Goal: Task Accomplishment & Management: Complete application form

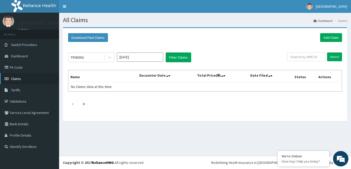
click at [19, 81] on link "Claims" at bounding box center [29, 78] width 59 height 11
click at [17, 81] on link "Claims" at bounding box center [29, 78] width 59 height 11
click at [21, 80] on link "Claims" at bounding box center [29, 78] width 59 height 11
click at [23, 57] on span "Dashboard" at bounding box center [19, 56] width 17 height 5
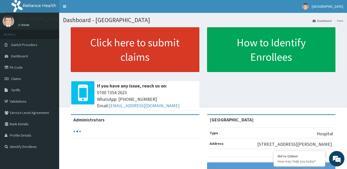
click at [145, 40] on link "Click here to submit claims" at bounding box center [135, 49] width 129 height 45
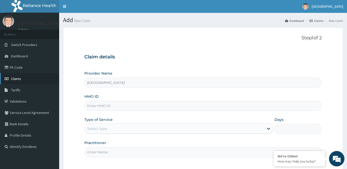
click at [18, 79] on span "Claims" at bounding box center [16, 78] width 10 height 5
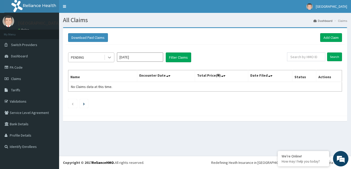
click at [106, 58] on div at bounding box center [109, 57] width 9 height 9
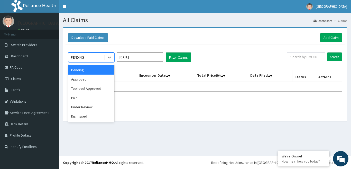
click at [206, 45] on div "Download Paid Claims Add Claim" at bounding box center [205, 38] width 279 height 14
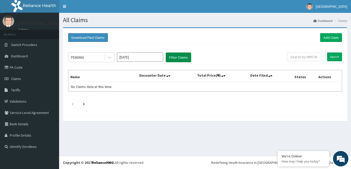
click at [178, 57] on button "Filter Claims" at bounding box center [178, 57] width 25 height 10
click at [156, 58] on input "[DATE]" at bounding box center [140, 56] width 46 height 9
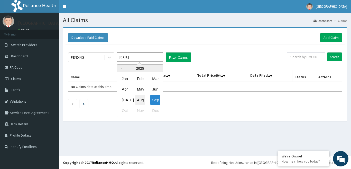
click at [140, 100] on div "Aug" at bounding box center [140, 100] width 10 height 10
type input "Aug 2025"
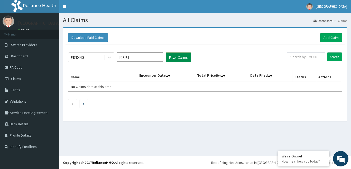
click at [175, 56] on button "Filter Claims" at bounding box center [178, 57] width 25 height 10
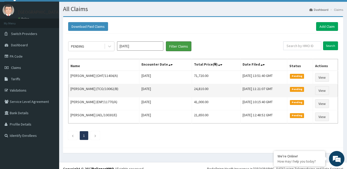
scroll to position [17, 0]
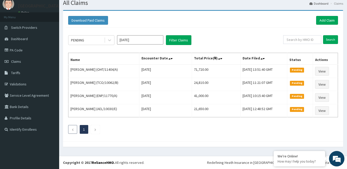
click at [73, 130] on icon "Previous page" at bounding box center [73, 129] width 2 height 3
click at [95, 130] on icon "Next page" at bounding box center [95, 129] width 2 height 3
click at [73, 130] on icon "Previous page" at bounding box center [73, 129] width 2 height 3
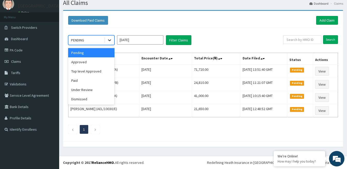
click at [110, 40] on icon at bounding box center [109, 41] width 3 height 2
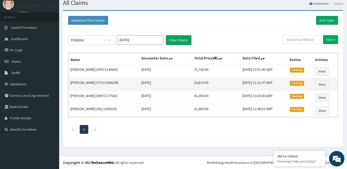
click at [134, 88] on td "Oluwakemi Oguntoyinbo (TCO/10062/B)" at bounding box center [103, 84] width 71 height 13
click at [325, 84] on link "View" at bounding box center [322, 84] width 14 height 9
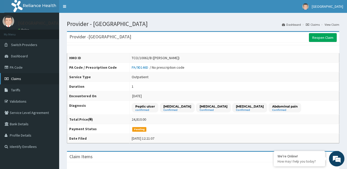
click at [23, 79] on link "Claims" at bounding box center [29, 78] width 59 height 11
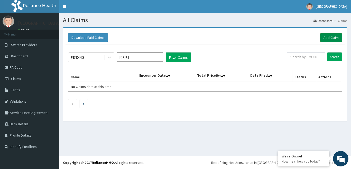
click at [333, 40] on link "Add Claim" at bounding box center [332, 37] width 22 height 9
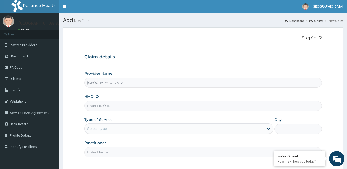
drag, startPoint x: 93, startPoint y: 110, endPoint x: 93, endPoint y: 107, distance: 2.8
click at [93, 108] on input "HMO ID" at bounding box center [203, 106] width 238 height 10
paste input "NBL/10085/A"
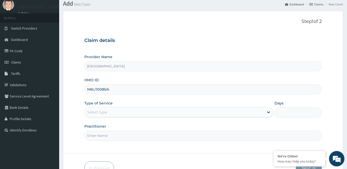
scroll to position [26, 0]
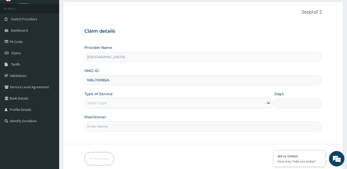
type input "NBL/10085/A"
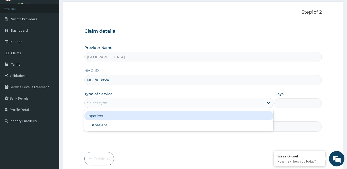
click at [145, 101] on div "Select type" at bounding box center [175, 103] width 180 height 8
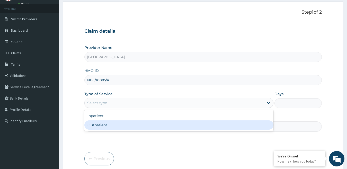
click at [146, 125] on div "Outpatient" at bounding box center [178, 124] width 189 height 9
type input "1"
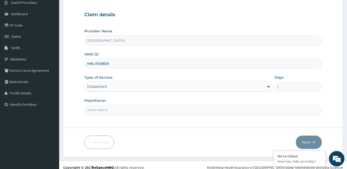
scroll to position [47, 0]
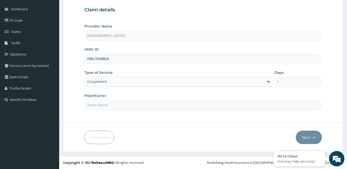
click at [229, 112] on div "Step 1 of 2 Claim details Provider Name Royan Hospital HMO ID NBL/10085/A Type …" at bounding box center [203, 51] width 238 height 127
click at [175, 111] on div "Step 1 of 2 Claim details Provider Name Royan Hospital HMO ID NBL/10085/A Type …" at bounding box center [203, 51] width 238 height 127
click at [179, 109] on input "Practitioner" at bounding box center [203, 105] width 238 height 10
type input "DR DAMI"
click at [311, 136] on button "Next" at bounding box center [309, 137] width 26 height 13
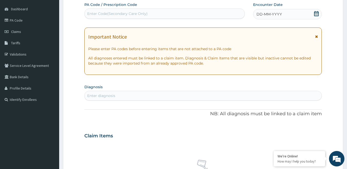
scroll to position [0, 0]
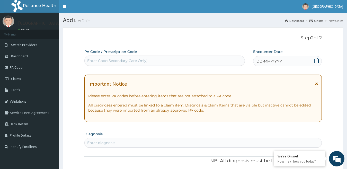
click at [316, 61] on icon at bounding box center [316, 60] width 5 height 5
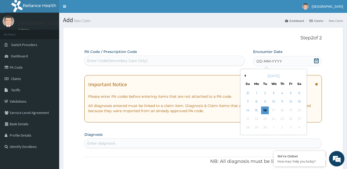
click at [246, 75] on div "[DATE]" at bounding box center [274, 75] width 62 height 5
click at [245, 75] on button "Previous Month" at bounding box center [244, 75] width 3 height 3
click at [249, 136] on div "31" at bounding box center [248, 136] width 8 height 8
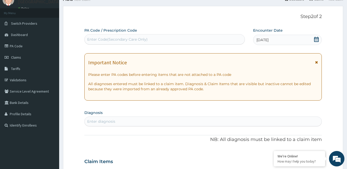
scroll to position [77, 0]
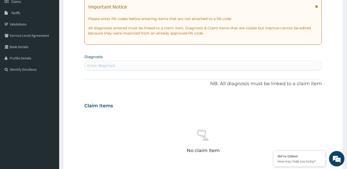
click at [153, 67] on div "Enter diagnosis" at bounding box center [203, 65] width 237 height 8
type input "MUMP"
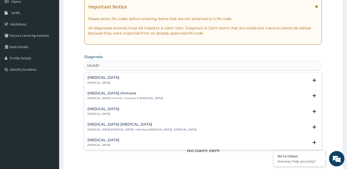
click at [129, 129] on p "Mumps parotitis , Infectious parotitis , Epidemic parotitis" at bounding box center [141, 130] width 109 height 4
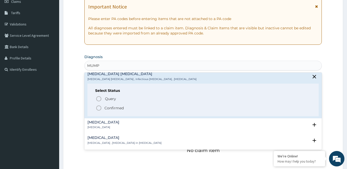
scroll to position [51, 0]
click at [97, 105] on icon "status option filled" at bounding box center [99, 107] width 6 height 6
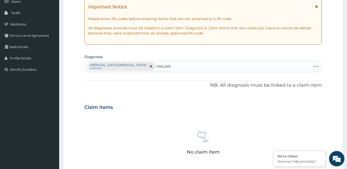
type input "MALARIA"
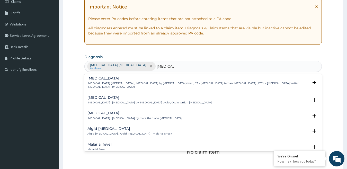
scroll to position [26, 0]
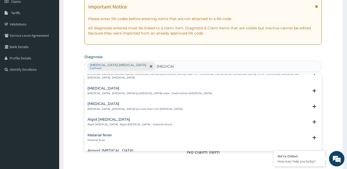
click at [116, 133] on div "Malarial fever Malarial fever" at bounding box center [203, 137] width 232 height 9
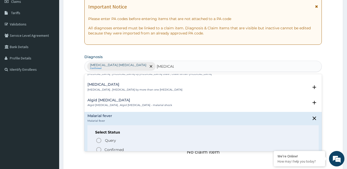
scroll to position [77, 0]
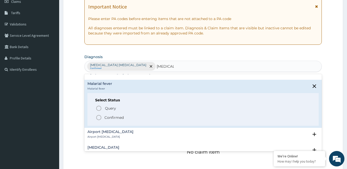
click at [110, 115] on p "Confirmed" at bounding box center [113, 117] width 19 height 5
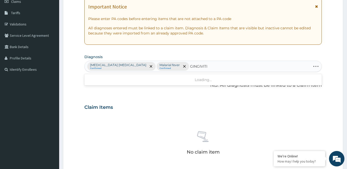
type input "GINGIVITIS"
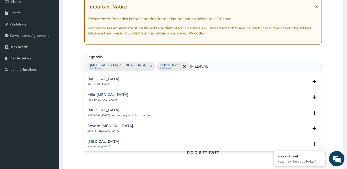
click at [92, 80] on h4 "Gingivitis" at bounding box center [103, 79] width 32 height 4
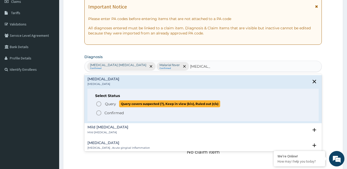
click at [112, 106] on span "Query" at bounding box center [110, 103] width 11 height 5
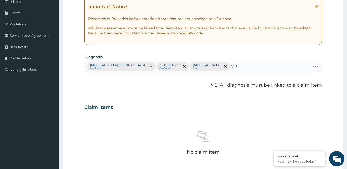
type input "VIRA"
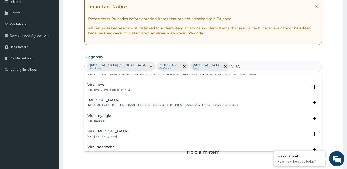
scroll to position [0, 0]
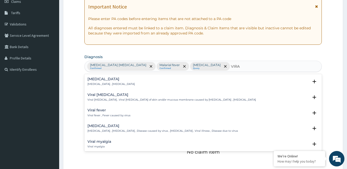
click at [109, 114] on p "Viral fever , Fever caused by virus" at bounding box center [108, 116] width 43 height 4
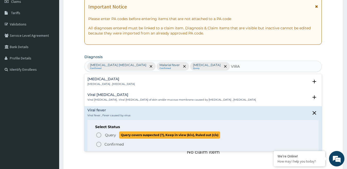
click at [105, 136] on span "Query" at bounding box center [110, 134] width 11 height 5
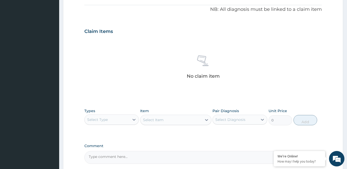
scroll to position [180, 0]
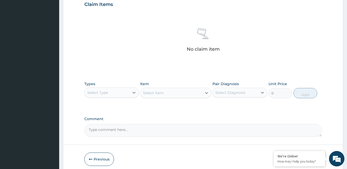
click at [123, 92] on div "Select Type" at bounding box center [107, 92] width 45 height 8
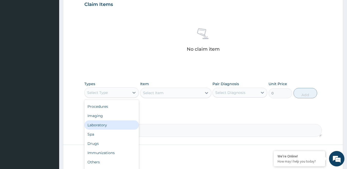
scroll to position [0, 0]
click at [111, 123] on div "Procedures" at bounding box center [111, 123] width 55 height 9
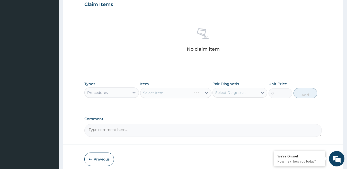
click at [190, 98] on div "Item Select Item" at bounding box center [175, 89] width 71 height 17
click at [190, 96] on div "Select Item" at bounding box center [175, 93] width 71 height 10
click at [206, 93] on div "Select Item" at bounding box center [175, 93] width 71 height 10
click at [208, 93] on icon at bounding box center [206, 92] width 5 height 5
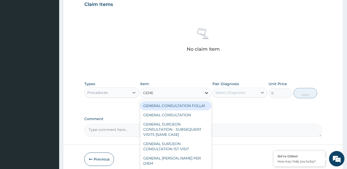
type input "GENER"
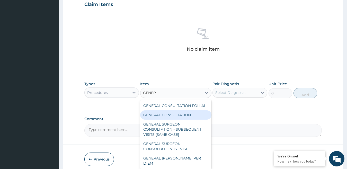
click at [182, 118] on div "GENERAL CONSULTATION" at bounding box center [175, 114] width 71 height 9
type input "3000"
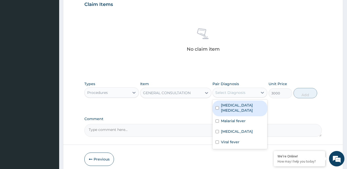
click at [246, 88] on div "Select Diagnosis" at bounding box center [235, 92] width 45 height 8
click at [247, 108] on div "Mumps parotitis" at bounding box center [239, 109] width 55 height 16
checkbox input "true"
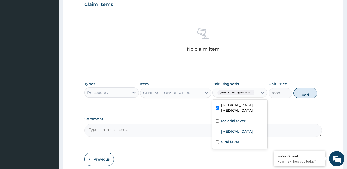
click at [309, 96] on button "Add" at bounding box center [306, 93] width 24 height 10
type input "0"
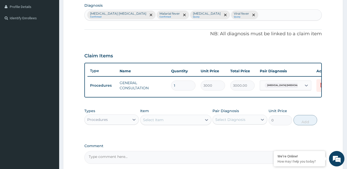
scroll to position [0, 20]
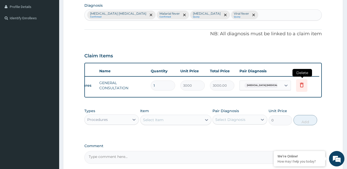
click at [301, 86] on icon at bounding box center [302, 85] width 6 height 6
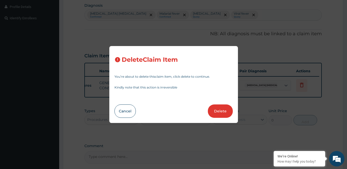
click at [221, 111] on button "Delete" at bounding box center [220, 110] width 25 height 13
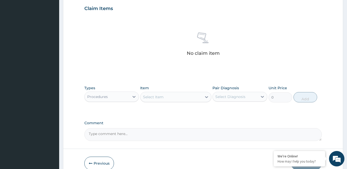
scroll to position [180, 0]
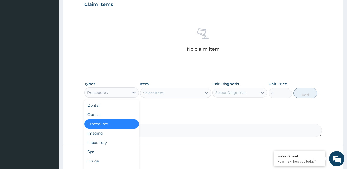
click at [124, 94] on div "Procedures" at bounding box center [107, 92] width 45 height 8
click at [151, 94] on div "Select Item" at bounding box center [153, 92] width 21 height 5
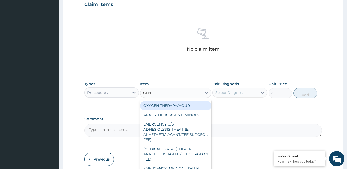
type input "GENE"
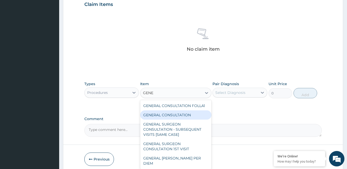
click at [156, 113] on div "GENERAL CONSULTATION" at bounding box center [175, 114] width 71 height 9
type input "3000"
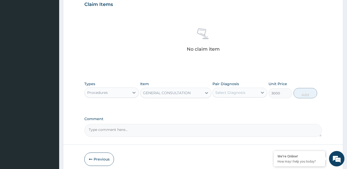
click at [194, 92] on div "GENERAL CONSULTATION" at bounding box center [170, 93] width 61 height 8
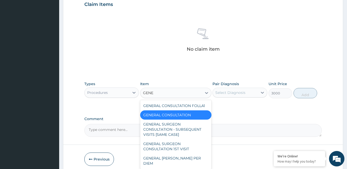
scroll to position [0, 0]
type input "GENER"
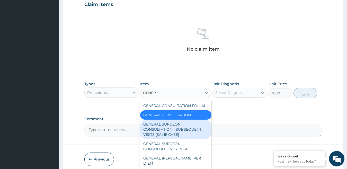
click at [178, 134] on div "GENERAL SURGEON CONSULTATION - SUBSEQUENT VISITS [SAME CASE]" at bounding box center [175, 130] width 71 height 20
type input "15000"
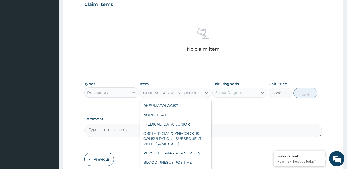
click at [195, 93] on div "GENERAL SURGEON CONSULTATION - SUBSEQUENT VISITS [SAME CASE]" at bounding box center [172, 92] width 59 height 5
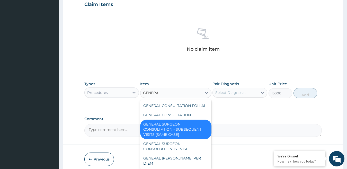
type input "GENERAL"
click at [199, 107] on div "GENERAL CONSULTATION FOLLA1" at bounding box center [175, 105] width 71 height 9
type input "1500"
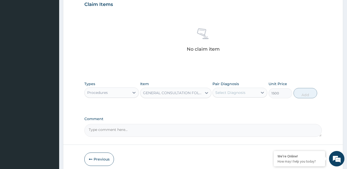
click at [252, 97] on div "Pair Diagnosis Select Diagnosis" at bounding box center [239, 89] width 55 height 17
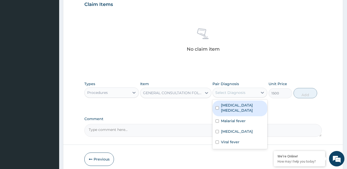
click at [252, 95] on div "Select Diagnosis" at bounding box center [235, 92] width 45 height 8
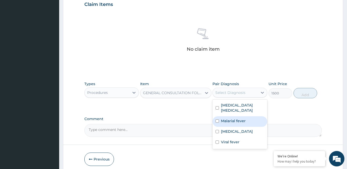
click at [239, 118] on label "Malarial fever" at bounding box center [233, 120] width 25 height 5
checkbox input "true"
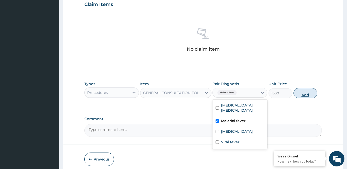
click at [310, 91] on button "Add" at bounding box center [306, 93] width 24 height 10
type input "0"
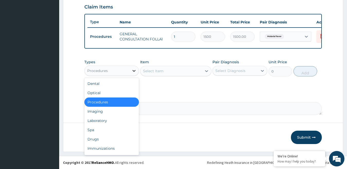
click at [130, 72] on div at bounding box center [133, 70] width 9 height 9
click at [109, 138] on div "Drugs" at bounding box center [111, 139] width 55 height 9
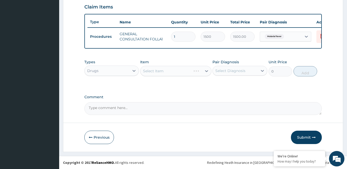
click at [158, 76] on div "Select Item" at bounding box center [175, 71] width 71 height 10
click at [207, 70] on div "Select Item" at bounding box center [175, 71] width 71 height 10
click at [205, 74] on div "Select Item" at bounding box center [175, 71] width 71 height 10
click at [206, 73] on div "Select Item" at bounding box center [175, 71] width 71 height 10
click at [205, 72] on div "Select Item" at bounding box center [175, 71] width 71 height 10
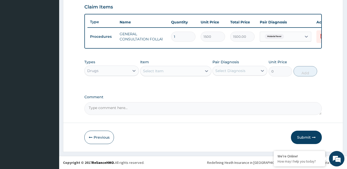
click at [201, 72] on div "Select Item" at bounding box center [170, 71] width 61 height 8
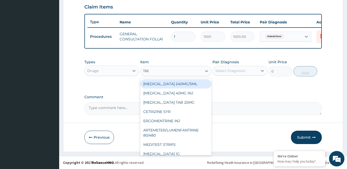
type input "TRIM"
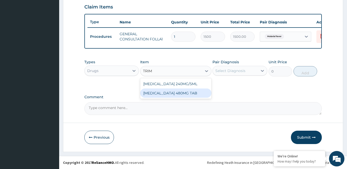
click at [182, 95] on div "CO-TRIMOXAZOLE 480MG TAB" at bounding box center [175, 92] width 71 height 9
type input "95"
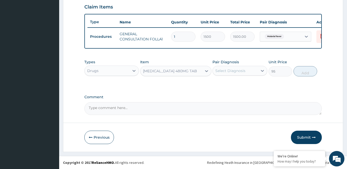
click at [262, 76] on div "Pair Diagnosis Select Diagnosis" at bounding box center [239, 67] width 55 height 17
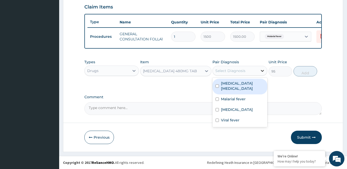
click at [261, 73] on icon at bounding box center [262, 70] width 5 height 5
click at [248, 88] on div "Mumps parotitis" at bounding box center [239, 87] width 55 height 16
checkbox input "true"
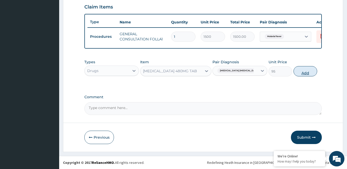
click at [309, 73] on button "Add" at bounding box center [306, 71] width 24 height 10
type input "0"
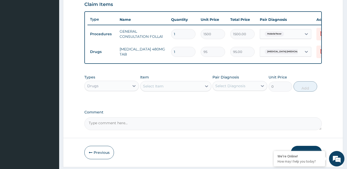
drag, startPoint x: 180, startPoint y: 52, endPoint x: 165, endPoint y: 51, distance: 15.0
click at [165, 51] on tr "Drugs CO-TRIMOXAZOLE 480MG TAB 1 95 95.00 Mumps parotitis Delete" at bounding box center [213, 52] width 252 height 18
type input "2"
type input "190.00"
type input "20"
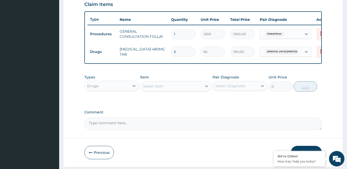
type input "1900.00"
type input "20"
click at [161, 89] on div "Select Item" at bounding box center [153, 86] width 21 height 5
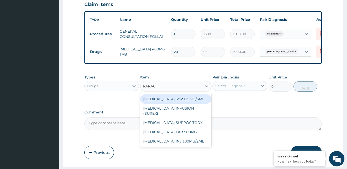
type input "PARACET"
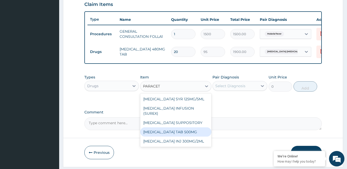
click at [188, 134] on div "[MEDICAL_DATA] TAB 500MG" at bounding box center [175, 131] width 71 height 9
type input "40"
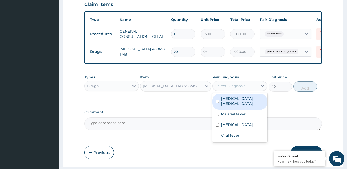
click at [254, 90] on div "Select Diagnosis" at bounding box center [235, 86] width 45 height 8
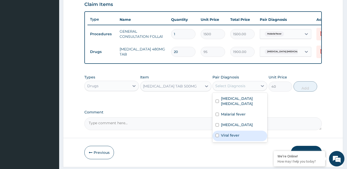
drag, startPoint x: 244, startPoint y: 134, endPoint x: 299, endPoint y: 105, distance: 62.0
click at [244, 133] on div "Viral fever" at bounding box center [239, 136] width 55 height 11
checkbox input "true"
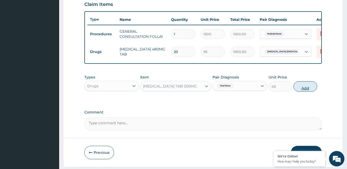
click at [300, 92] on button "Add" at bounding box center [306, 86] width 24 height 10
type input "0"
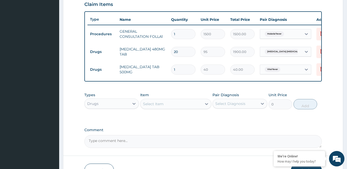
click at [193, 70] on input "1" at bounding box center [183, 70] width 24 height 10
type input "18"
type input "720.00"
type input "18"
click at [163, 106] on div "Select Item" at bounding box center [153, 103] width 21 height 5
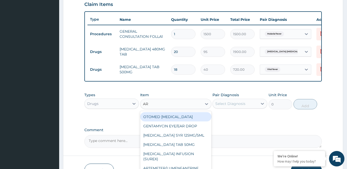
type input "ART"
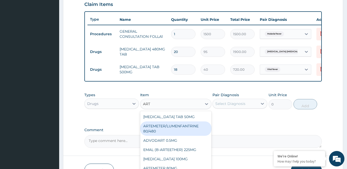
click at [172, 132] on div "ARTEMETER/LUMENFANTRINE 80/480" at bounding box center [175, 128] width 71 height 14
type input "2100"
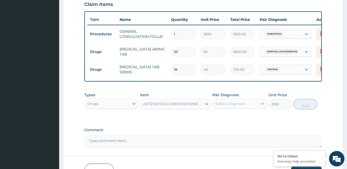
click at [261, 106] on icon at bounding box center [262, 103] width 5 height 5
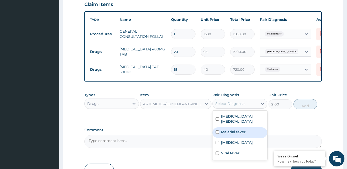
click at [245, 131] on label "Malarial fever" at bounding box center [233, 131] width 25 height 5
checkbox input "true"
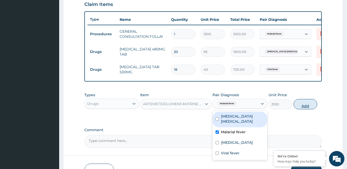
click at [307, 109] on button "Add" at bounding box center [306, 104] width 24 height 10
type input "0"
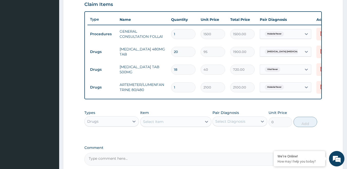
click at [172, 122] on div "Select Item" at bounding box center [170, 122] width 61 height 8
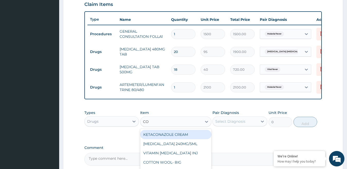
type input "C"
type input "BENY"
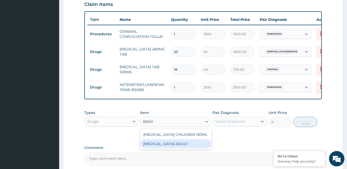
click at [173, 148] on div "[MEDICAL_DATA] ADULT" at bounding box center [175, 143] width 71 height 9
type input "1500"
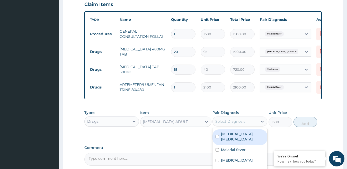
click at [241, 123] on div "Select Diagnosis" at bounding box center [230, 121] width 30 height 5
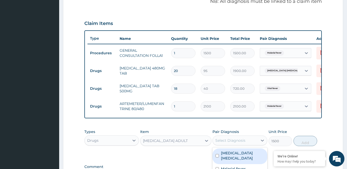
scroll to position [132, 0]
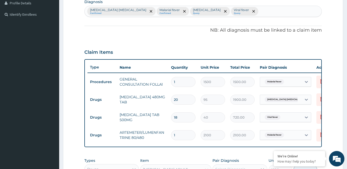
click at [232, 9] on div "Mumps parotitis Confirmed Malarial fever Confirmed Gingivitis Query Viral fever…" at bounding box center [203, 11] width 237 height 11
type input "COUGH"
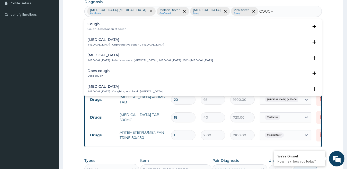
click at [125, 31] on div "Cough Cough , Observation of cough Select Status Query Query covers suspected (…" at bounding box center [203, 28] width 232 height 12
click at [123, 28] on p "Cough , Observation of cough" at bounding box center [106, 29] width 39 height 4
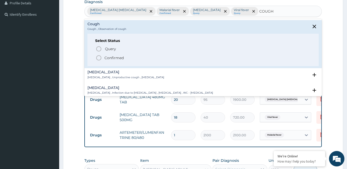
click at [109, 59] on p "Confirmed" at bounding box center [113, 57] width 19 height 5
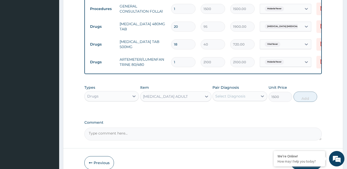
scroll to position [235, 0]
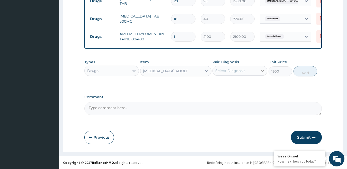
click at [260, 71] on icon at bounding box center [262, 70] width 5 height 5
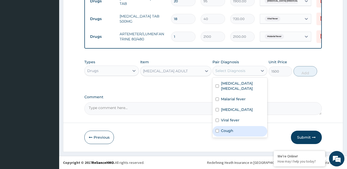
click at [233, 128] on label "Cough" at bounding box center [227, 130] width 12 height 5
checkbox input "true"
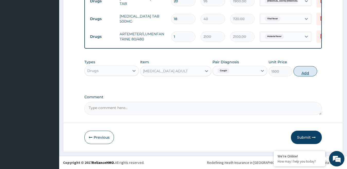
click at [310, 74] on button "Add" at bounding box center [306, 71] width 24 height 10
type input "0"
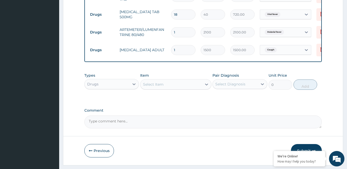
scroll to position [253, 0]
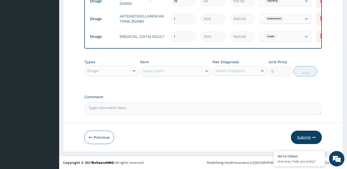
click at [306, 133] on button "Submit" at bounding box center [306, 137] width 31 height 13
click at [300, 137] on button "Submit" at bounding box center [306, 137] width 31 height 13
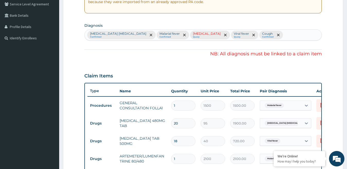
scroll to position [129, 0]
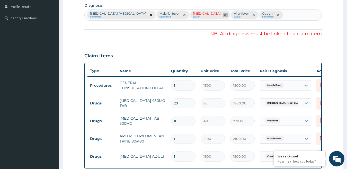
click at [224, 15] on icon "remove selection option" at bounding box center [225, 15] width 3 height 3
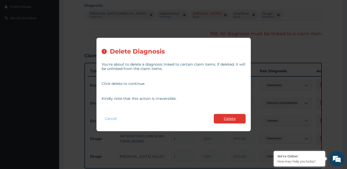
click at [228, 117] on button "Delete" at bounding box center [230, 119] width 32 height 10
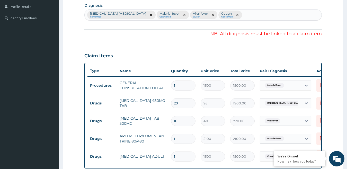
scroll to position [253, 0]
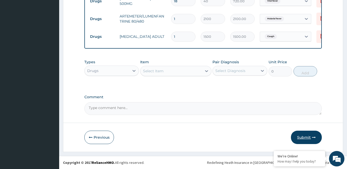
click at [304, 138] on button "Submit" at bounding box center [306, 137] width 31 height 13
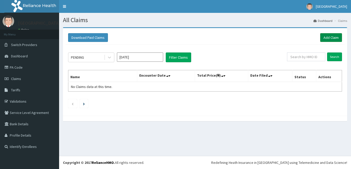
click at [328, 36] on link "Add Claim" at bounding box center [332, 37] width 22 height 9
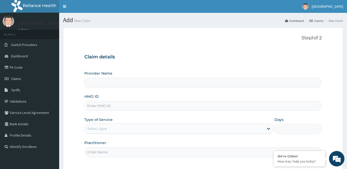
type input "[GEOGRAPHIC_DATA]"
click at [97, 103] on input "HMO ID" at bounding box center [203, 106] width 238 height 10
paste input "muh/10010/a"
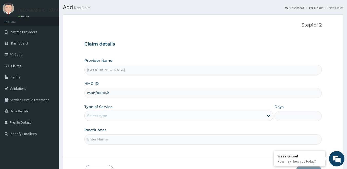
scroll to position [26, 0]
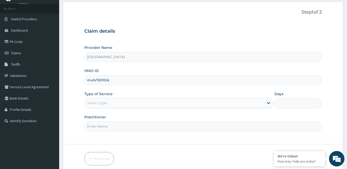
type input "muh/10010/a"
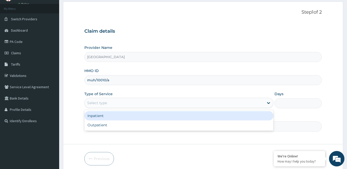
click at [106, 105] on div "Select type" at bounding box center [97, 102] width 20 height 5
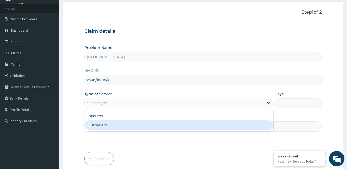
click at [106, 123] on div "Outpatient" at bounding box center [178, 124] width 189 height 9
type input "1"
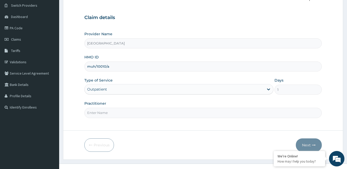
scroll to position [47, 0]
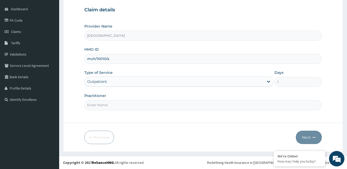
click at [110, 106] on input "Practitioner" at bounding box center [203, 105] width 238 height 10
type input "DR UMEH"
click at [306, 140] on button "Next" at bounding box center [309, 137] width 26 height 13
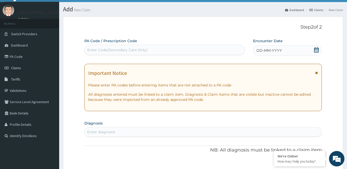
scroll to position [0, 0]
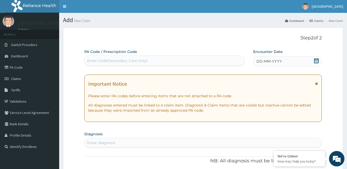
click at [316, 60] on icon at bounding box center [316, 60] width 5 height 5
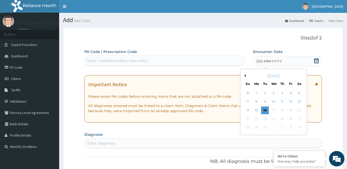
click at [245, 76] on button "Previous Month" at bounding box center [244, 75] width 3 height 3
click at [250, 137] on div "31" at bounding box center [248, 136] width 8 height 8
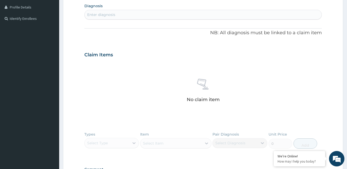
scroll to position [129, 0]
click at [205, 15] on div "Enter diagnosis" at bounding box center [203, 14] width 237 height 8
type input "U"
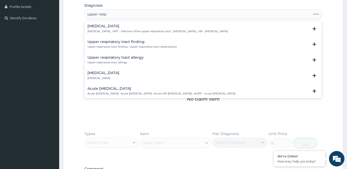
type input "upper respi"
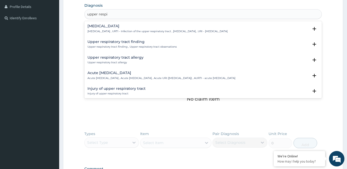
click at [151, 31] on p "Upper respiratory infection , URTI - Infection of the upper respiratory tract ,…" at bounding box center [157, 32] width 140 height 4
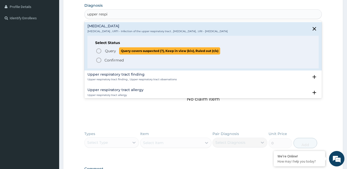
click at [107, 52] on span "Query" at bounding box center [110, 50] width 11 height 5
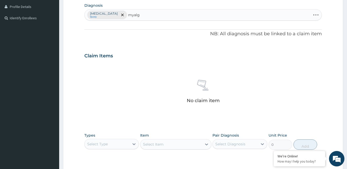
type input "myalgia"
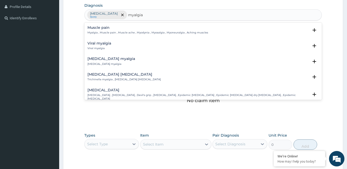
click at [130, 31] on p "Myalgia , Muscle pain , Muscle ache , Myodynia , Myosalgia , Myoneuralgia , Ach…" at bounding box center [147, 33] width 121 height 4
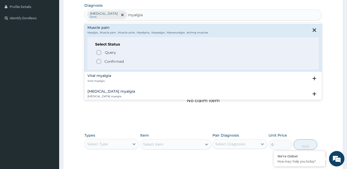
click at [122, 62] on p "Confirmed" at bounding box center [113, 61] width 19 height 5
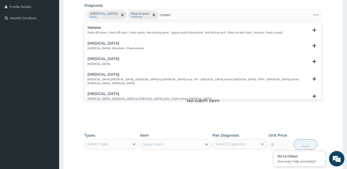
type input "[MEDICAL_DATA]"
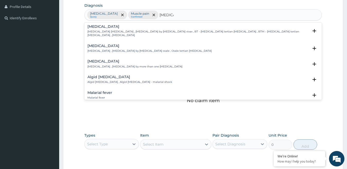
scroll to position [26, 0]
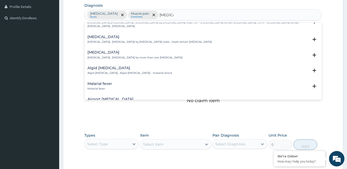
click at [111, 87] on p "Malarial fever" at bounding box center [99, 89] width 25 height 4
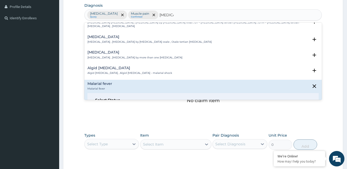
click at [108, 82] on h4 "Malarial fever" at bounding box center [99, 84] width 25 height 4
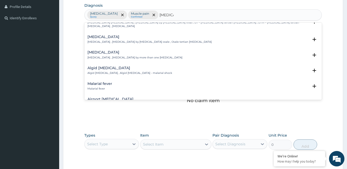
click at [102, 82] on div "Malarial fever Malarial fever" at bounding box center [99, 86] width 25 height 9
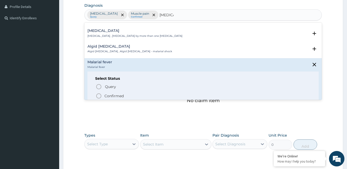
scroll to position [51, 0]
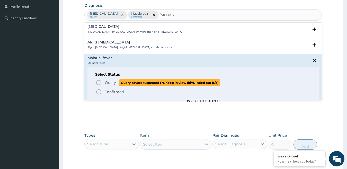
click at [107, 80] on span "Query" at bounding box center [110, 82] width 11 height 5
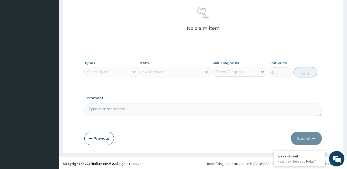
scroll to position [202, 0]
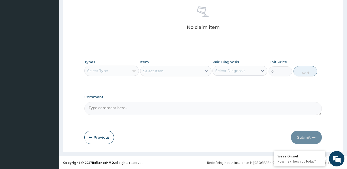
click at [134, 68] on icon at bounding box center [133, 70] width 5 height 5
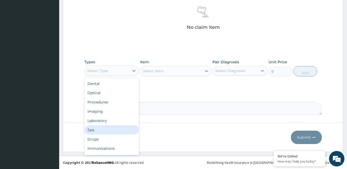
scroll to position [17, 0]
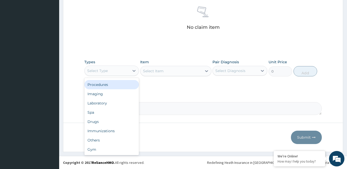
click at [115, 88] on div "Procedures" at bounding box center [111, 84] width 55 height 9
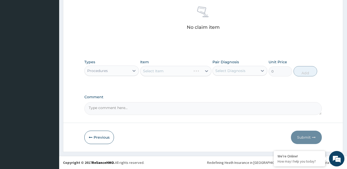
click at [196, 71] on div "Select Item" at bounding box center [175, 71] width 71 height 10
click at [206, 70] on div "Select Item" at bounding box center [175, 71] width 71 height 10
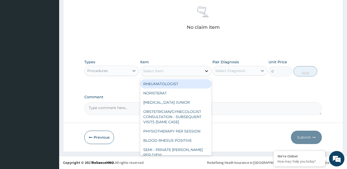
click at [208, 70] on icon at bounding box center [206, 70] width 5 height 5
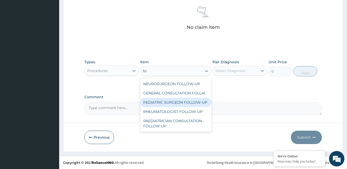
type input "f"
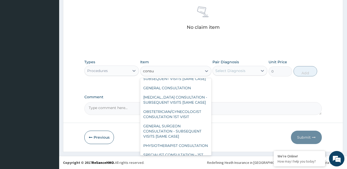
scroll to position [0, 0]
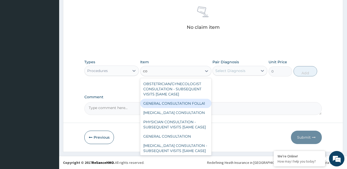
type input "c"
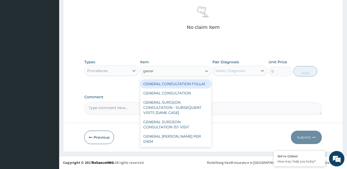
type input "genera"
click at [194, 85] on div "GENERAL CONSULTATION FOLLA1" at bounding box center [175, 83] width 71 height 9
type input "1500"
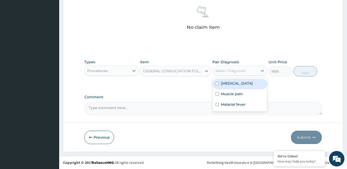
click at [251, 67] on div "Select Diagnosis" at bounding box center [235, 71] width 45 height 8
click at [243, 86] on label "Upper respiratory infection" at bounding box center [237, 83] width 32 height 5
checkbox input "true"
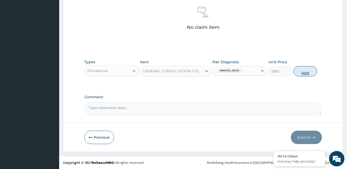
click at [307, 68] on button "Add" at bounding box center [306, 71] width 24 height 10
type input "0"
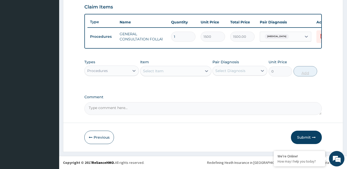
scroll to position [182, 0]
click at [131, 73] on icon at bounding box center [133, 70] width 5 height 5
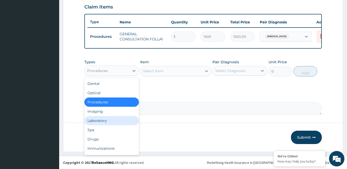
click at [108, 121] on div "Laboratory" at bounding box center [111, 120] width 55 height 9
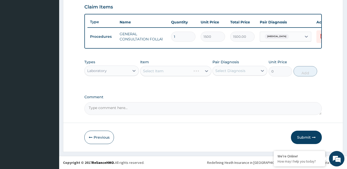
click at [199, 66] on div "Select Item" at bounding box center [175, 71] width 71 height 10
click at [198, 70] on div "Select Item" at bounding box center [175, 71] width 71 height 10
click at [207, 72] on div "Select Item" at bounding box center [175, 71] width 71 height 10
click at [207, 71] on icon at bounding box center [206, 71] width 3 height 2
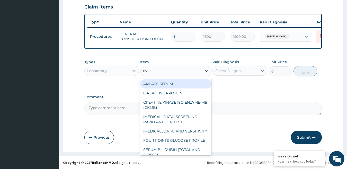
type input "fbc"
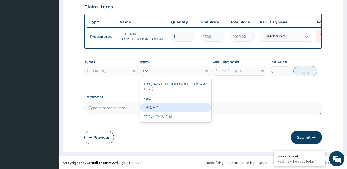
click at [177, 108] on div "FBC/MP" at bounding box center [175, 107] width 71 height 9
type input "5500"
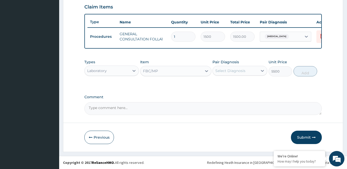
click at [242, 69] on div "Select Diagnosis" at bounding box center [230, 70] width 30 height 5
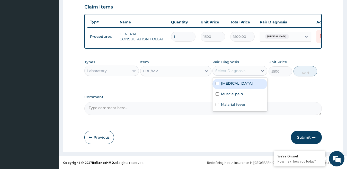
click at [241, 86] on label "Upper respiratory infection" at bounding box center [237, 83] width 32 height 5
checkbox input "true"
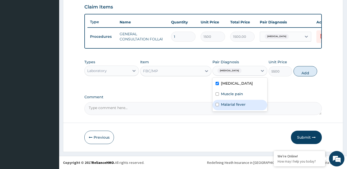
click at [244, 107] on label "Malarial fever" at bounding box center [233, 104] width 25 height 5
checkbox input "true"
drag, startPoint x: 305, startPoint y: 76, endPoint x: 303, endPoint y: 74, distance: 2.9
click at [306, 75] on button "Add" at bounding box center [306, 71] width 24 height 10
type input "0"
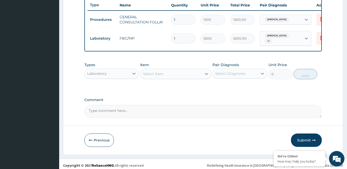
scroll to position [202, 0]
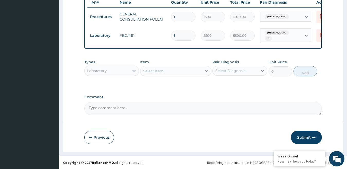
click at [125, 73] on div "Laboratory" at bounding box center [107, 71] width 45 height 8
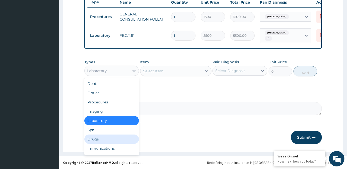
click at [110, 139] on div "Drugs" at bounding box center [111, 139] width 55 height 9
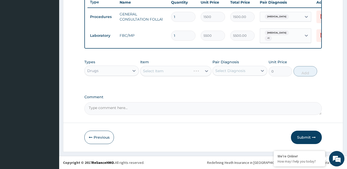
click at [182, 73] on div "Select Item" at bounding box center [175, 71] width 71 height 10
click at [186, 74] on div "Select Item" at bounding box center [170, 71] width 61 height 8
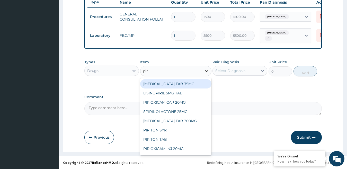
type input "piri"
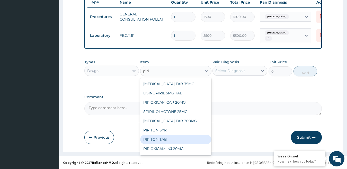
click at [168, 139] on div "PIRITON TAB" at bounding box center [175, 139] width 71 height 9
type input "30"
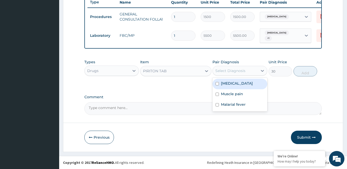
click at [246, 71] on div "Select Diagnosis" at bounding box center [235, 71] width 45 height 8
click at [244, 85] on label "Upper respiratory infection" at bounding box center [237, 83] width 32 height 5
checkbox input "true"
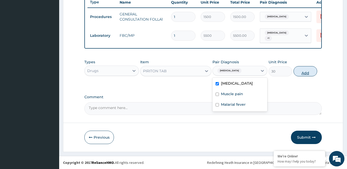
click at [301, 70] on button "Add" at bounding box center [306, 71] width 24 height 10
type input "0"
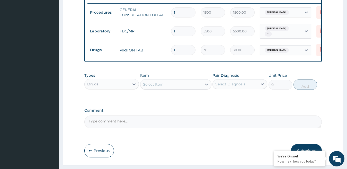
drag, startPoint x: 188, startPoint y: 49, endPoint x: 151, endPoint y: 49, distance: 37.0
click at [151, 49] on tr "Drugs PIRITON TAB 1 30 30.00 Upper respiratory infection Delete" at bounding box center [213, 50] width 252 height 18
type input "3"
type input "90.00"
type input "3"
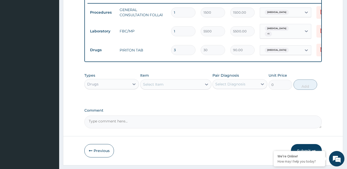
click at [151, 87] on div "Select Item" at bounding box center [153, 84] width 21 height 5
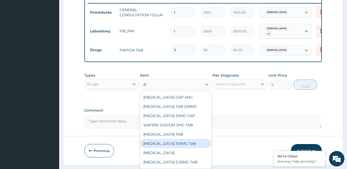
type input "dic"
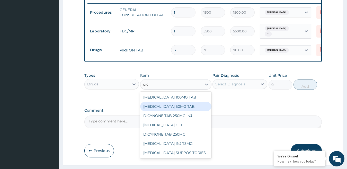
click at [194, 111] on div "[MEDICAL_DATA] 50MG TAB" at bounding box center [175, 106] width 71 height 9
type input "80"
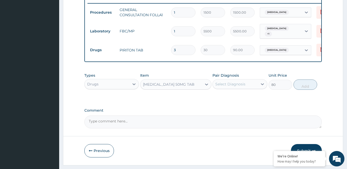
click at [245, 87] on div "Select Diagnosis" at bounding box center [230, 84] width 30 height 5
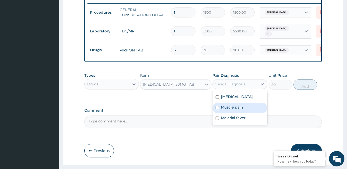
click at [233, 110] on label "Muscle pain" at bounding box center [232, 107] width 22 height 5
checkbox input "true"
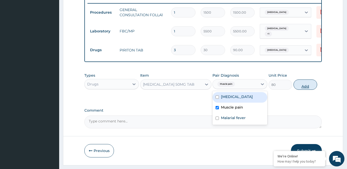
click at [304, 90] on button "Add" at bounding box center [306, 84] width 24 height 10
type input "0"
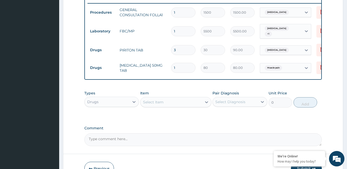
drag, startPoint x: 183, startPoint y: 68, endPoint x: 164, endPoint y: 67, distance: 19.3
click at [164, 67] on tr "Drugs DICLOFENAC 50MG TAB 1 80 80.00 Muscle pain Delete" at bounding box center [213, 68] width 252 height 18
type input "4"
type input "320.00"
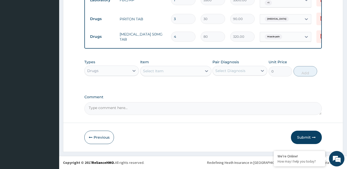
scroll to position [237, 0]
type input "4"
click at [304, 136] on button "Submit" at bounding box center [306, 137] width 31 height 13
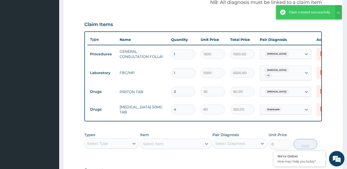
scroll to position [101, 0]
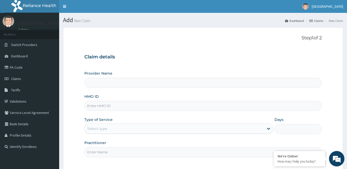
type input "[GEOGRAPHIC_DATA]"
click at [94, 108] on input "HMO ID" at bounding box center [203, 106] width 238 height 10
paste input "KSB/11172/B"
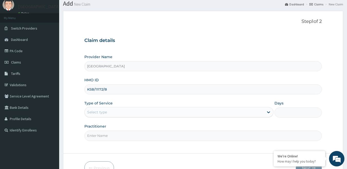
scroll to position [47, 0]
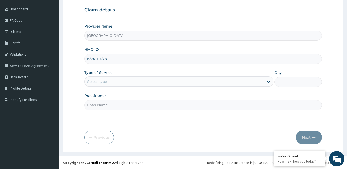
type input "KSB/11172/B"
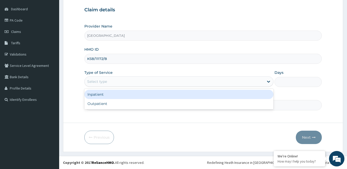
click at [118, 80] on div "Select type" at bounding box center [175, 81] width 180 height 8
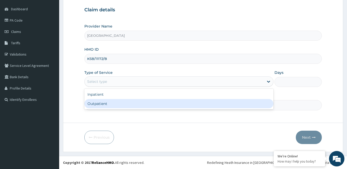
click at [108, 101] on div "Outpatient" at bounding box center [178, 103] width 189 height 9
type input "1"
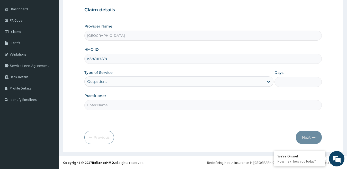
click at [109, 105] on input "Practitioner" at bounding box center [203, 105] width 238 height 10
type input "[PERSON_NAME]"
click at [308, 141] on button "Next" at bounding box center [309, 137] width 26 height 13
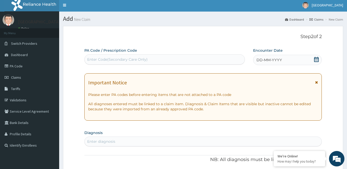
scroll to position [0, 0]
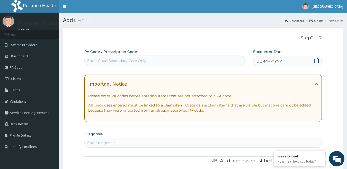
click at [91, 59] on div "Enter Code(Secondary Care Only)" at bounding box center [117, 60] width 60 height 5
drag, startPoint x: 92, startPoint y: 58, endPoint x: 88, endPoint y: 61, distance: 5.3
drag, startPoint x: 88, startPoint y: 61, endPoint x: 228, endPoint y: 68, distance: 140.1
click at [119, 60] on div "Enter Code(Secondary Care Only)" at bounding box center [117, 60] width 60 height 5
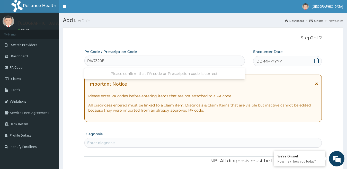
type input "PA/7320E0"
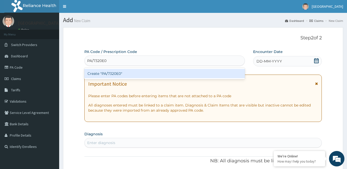
click at [151, 74] on div "Create "PA/7320E0"" at bounding box center [164, 73] width 161 height 9
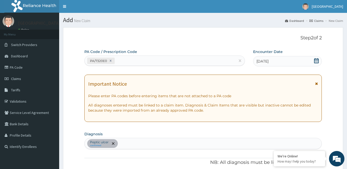
click at [140, 63] on div "PA/7320E0" at bounding box center [160, 61] width 151 height 8
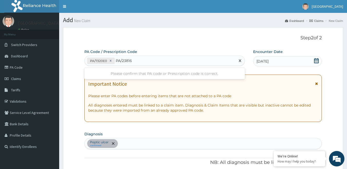
type input "PA/238164"
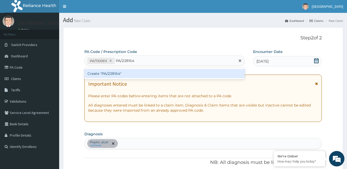
click at [125, 73] on div "Create "PA/238164"" at bounding box center [164, 73] width 161 height 9
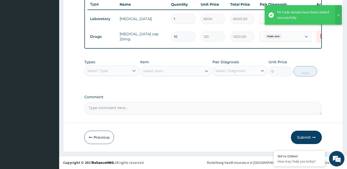
scroll to position [200, 0]
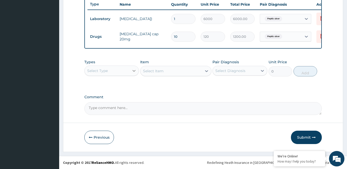
click at [132, 70] on icon at bounding box center [133, 70] width 5 height 5
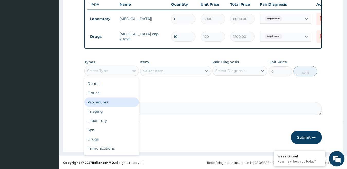
click at [113, 101] on div "Procedures" at bounding box center [111, 101] width 55 height 9
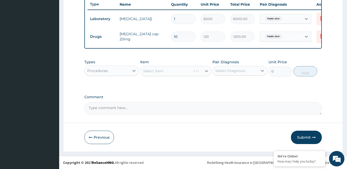
click at [184, 75] on div "Select Item" at bounding box center [175, 71] width 71 height 10
click at [204, 70] on div "Select Item" at bounding box center [175, 71] width 71 height 10
click at [204, 70] on icon at bounding box center [206, 70] width 5 height 5
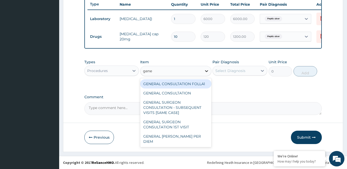
type input "gener"
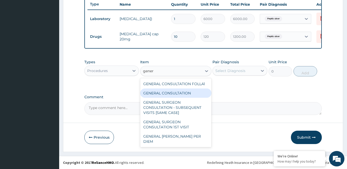
click at [185, 93] on div "GENERAL CONSULTATION" at bounding box center [175, 92] width 71 height 9
type input "3000"
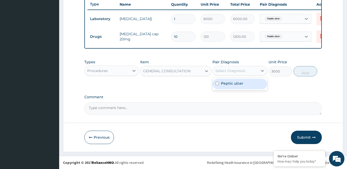
click at [246, 73] on div "Select Diagnosis" at bounding box center [235, 71] width 45 height 8
click at [245, 82] on div "Peptic ulcer" at bounding box center [239, 84] width 55 height 11
checkbox input "true"
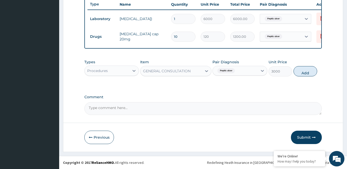
click at [305, 69] on button "Add" at bounding box center [306, 71] width 24 height 10
type input "0"
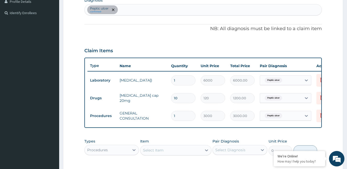
scroll to position [122, 0]
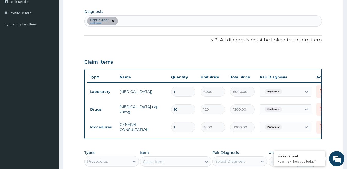
click at [146, 21] on div "Peptic ulcer confirmed" at bounding box center [203, 21] width 237 height 11
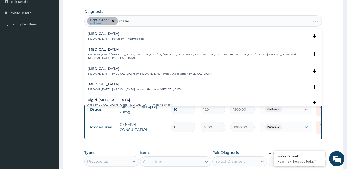
type input "malaria"
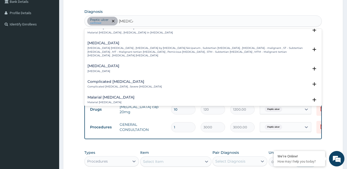
scroll to position [206, 0]
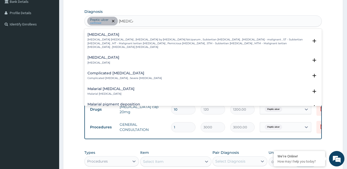
click at [133, 38] on p "Falciparum malaria , Malignant tertian malaria , Malaria by Plasmodium falcipar…" at bounding box center [197, 43] width 221 height 11
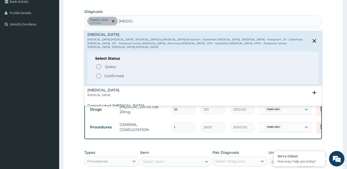
click at [117, 73] on p "Confirmed" at bounding box center [113, 75] width 19 height 5
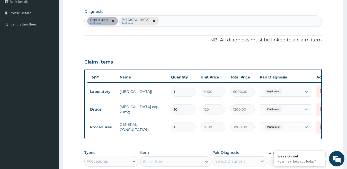
click at [168, 21] on div "Peptic ulcer confirmed Falciparum malaria Confirmed" at bounding box center [203, 21] width 237 height 11
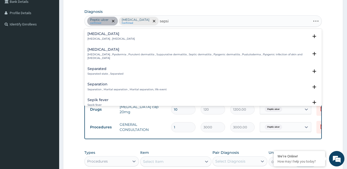
type input "sepsis"
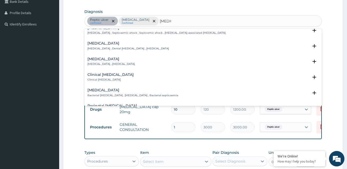
scroll to position [26, 0]
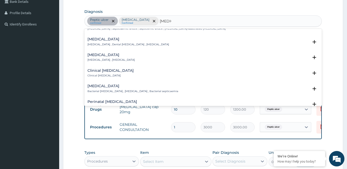
click at [120, 90] on p "Bacterial septicemia , Bacterial sepsis , Bacterial septicaemia" at bounding box center [132, 92] width 91 height 4
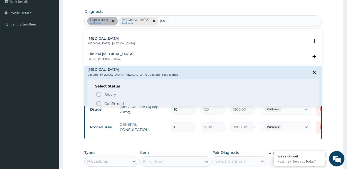
scroll to position [51, 0]
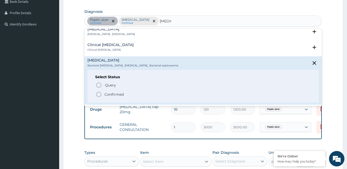
click at [112, 95] on p "Confirmed" at bounding box center [113, 94] width 19 height 5
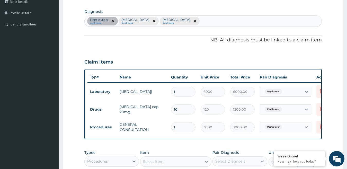
click at [183, 22] on small "Confirmed" at bounding box center [177, 23] width 28 height 3
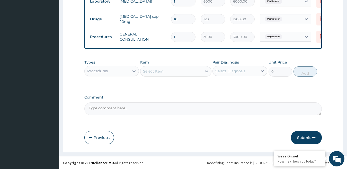
scroll to position [217, 0]
click at [166, 74] on div "Select Item" at bounding box center [170, 71] width 61 height 8
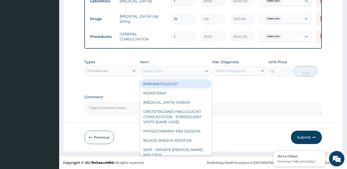
click at [130, 69] on div at bounding box center [133, 70] width 9 height 9
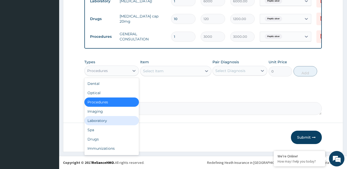
click at [111, 121] on div "Laboratory" at bounding box center [111, 120] width 55 height 9
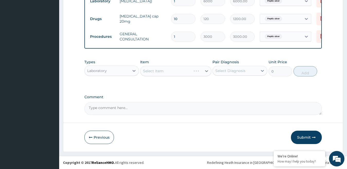
click at [164, 74] on div "Select Item" at bounding box center [175, 71] width 71 height 10
click at [206, 71] on div "Select Item" at bounding box center [175, 71] width 71 height 10
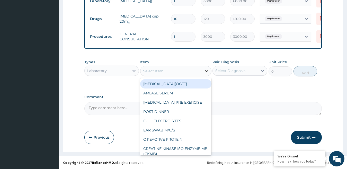
click at [206, 71] on icon at bounding box center [206, 71] width 3 height 2
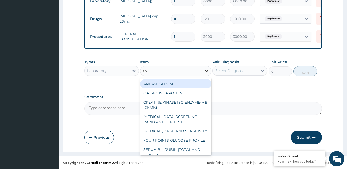
type input "fbc"
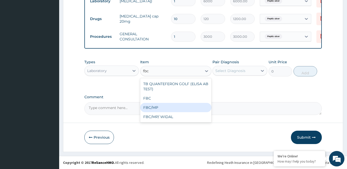
click at [177, 110] on div "FBC/MP" at bounding box center [175, 107] width 71 height 9
type input "5500"
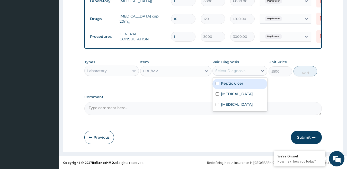
click at [250, 74] on div "Select Diagnosis" at bounding box center [235, 71] width 45 height 8
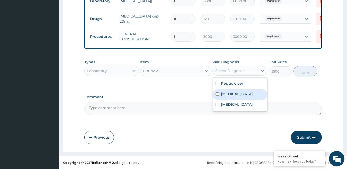
click at [245, 93] on label "Falciparum malaria" at bounding box center [237, 93] width 32 height 5
checkbox input "true"
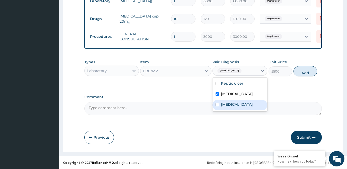
click at [243, 104] on label "Bacterial sepsis" at bounding box center [237, 104] width 32 height 5
checkbox input "true"
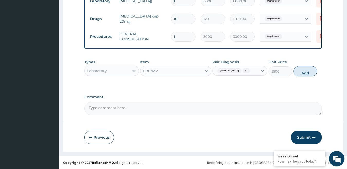
click at [310, 72] on button "Add" at bounding box center [306, 71] width 24 height 10
type input "0"
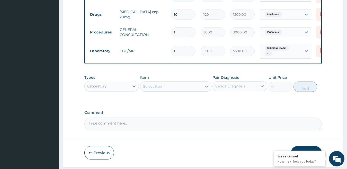
click at [126, 90] on div "Laboratory" at bounding box center [107, 86] width 45 height 8
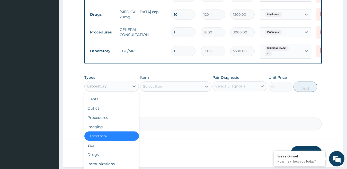
scroll to position [17, 0]
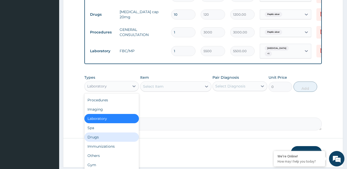
click at [107, 139] on div "Drugs" at bounding box center [111, 136] width 55 height 9
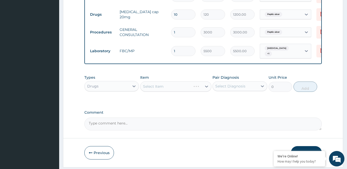
click at [165, 92] on div "Select Item" at bounding box center [175, 86] width 71 height 10
click at [203, 92] on div "Select Item" at bounding box center [175, 86] width 71 height 10
click at [207, 90] on div "Select Item" at bounding box center [175, 86] width 71 height 10
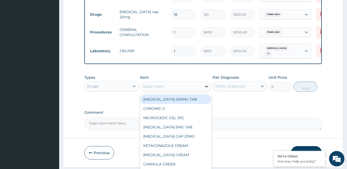
click at [207, 89] on icon at bounding box center [206, 86] width 5 height 5
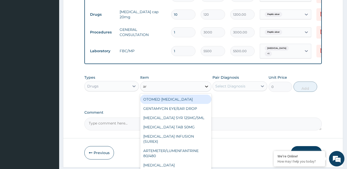
type input "art"
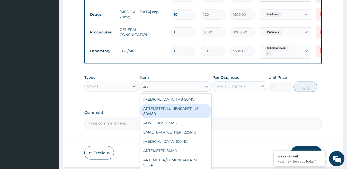
click at [185, 114] on div "ARTEMETER/LUMENFANTRINE 80/480" at bounding box center [175, 111] width 71 height 14
type input "2100"
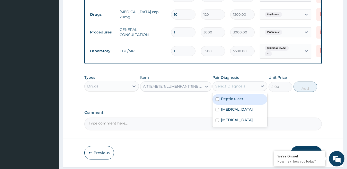
click at [257, 90] on div "Select Diagnosis" at bounding box center [235, 86] width 45 height 8
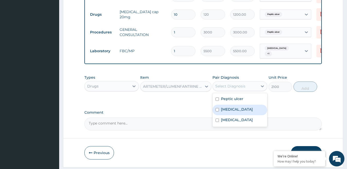
click at [247, 112] on label "Falciparum malaria" at bounding box center [237, 109] width 32 height 5
checkbox input "true"
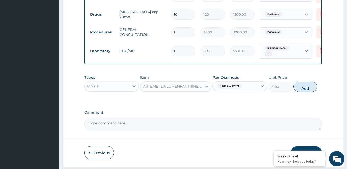
click at [302, 91] on button "Add" at bounding box center [306, 87] width 24 height 10
type input "0"
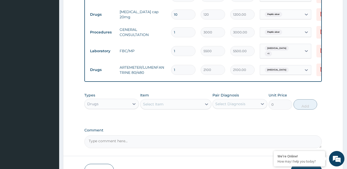
click at [177, 108] on div "Select Item" at bounding box center [170, 104] width 61 height 8
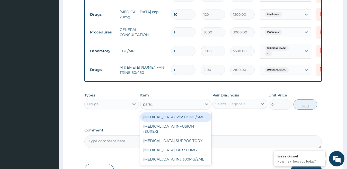
type input "parace"
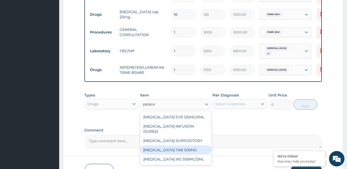
click at [183, 146] on div "PARACETAMOL TAB 500MG" at bounding box center [175, 149] width 71 height 9
type input "40"
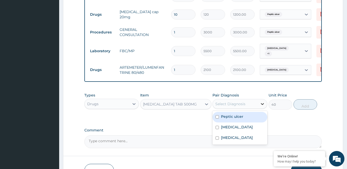
click at [259, 109] on div at bounding box center [262, 103] width 9 height 9
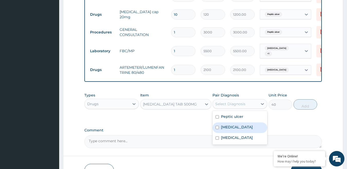
click at [246, 133] on div "Falciparum malaria" at bounding box center [239, 127] width 55 height 11
checkbox input "true"
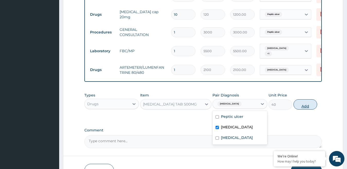
click at [315, 108] on button "Add" at bounding box center [306, 104] width 24 height 10
type input "0"
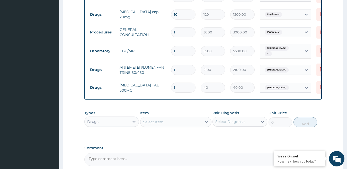
click at [184, 91] on input "1" at bounding box center [183, 88] width 24 height 10
type input "18"
type input "720.00"
type input "18"
click at [156, 125] on div "Select Item" at bounding box center [153, 121] width 21 height 5
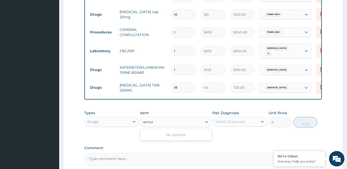
type input "amo"
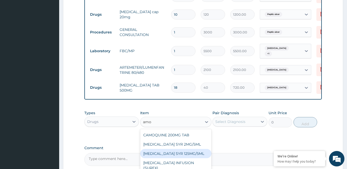
scroll to position [0, 0]
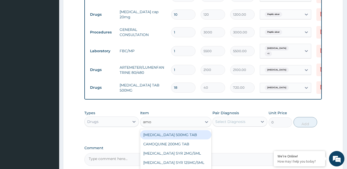
click at [183, 137] on div "AMOXYCILLIN 500MG TAB" at bounding box center [175, 134] width 71 height 9
type input "128"
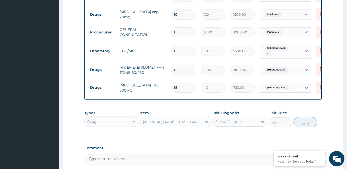
click at [252, 126] on div "Select Diagnosis" at bounding box center [235, 122] width 45 height 8
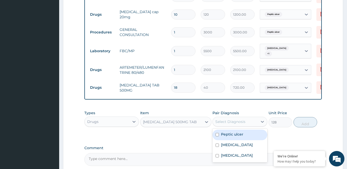
click at [236, 137] on label "Peptic ulcer" at bounding box center [232, 134] width 22 height 5
checkbox input "true"
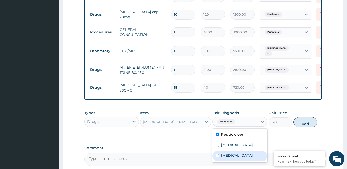
click at [223, 158] on label "Bacterial sepsis" at bounding box center [237, 155] width 32 height 5
checkbox input "true"
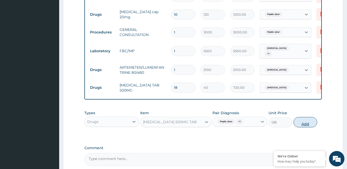
click at [308, 127] on button "Add" at bounding box center [306, 122] width 24 height 10
type input "0"
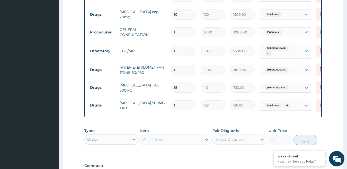
click at [183, 107] on input "1" at bounding box center [183, 105] width 24 height 10
type input "15"
type input "1920.00"
type input "15"
click at [161, 142] on div "Select Item" at bounding box center [153, 139] width 21 height 5
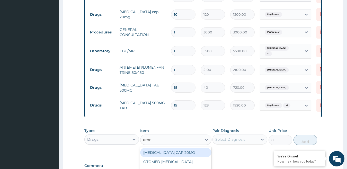
type input "omep"
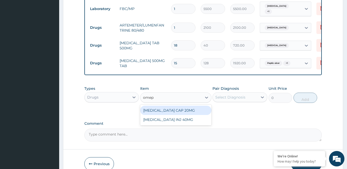
scroll to position [269, 0]
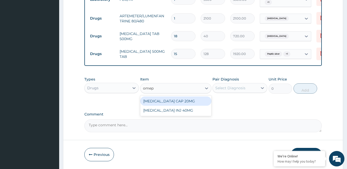
click at [184, 105] on div "OMEPRAZOLE CAP 20MG" at bounding box center [175, 100] width 71 height 9
type input "150"
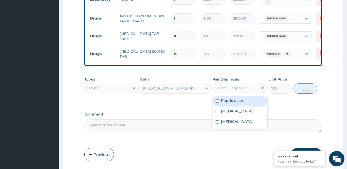
click at [254, 92] on div "Select Diagnosis" at bounding box center [235, 88] width 45 height 8
click at [237, 103] on label "Peptic ulcer" at bounding box center [232, 100] width 22 height 5
checkbox input "true"
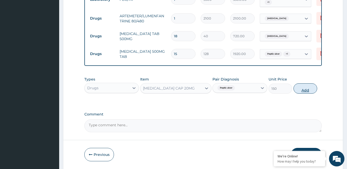
click at [308, 94] on button "Add" at bounding box center [306, 88] width 24 height 10
type input "0"
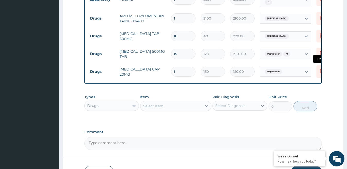
click at [320, 72] on icon at bounding box center [322, 71] width 6 height 6
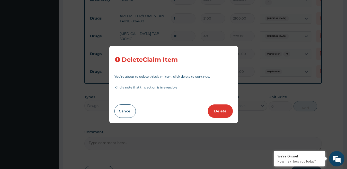
click at [217, 114] on button "Delete" at bounding box center [220, 110] width 25 height 13
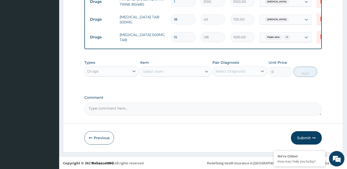
scroll to position [290, 0]
click at [310, 133] on button "Submit" at bounding box center [306, 137] width 31 height 13
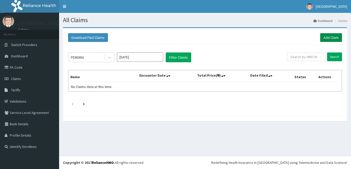
click at [335, 38] on link "Add Claim" at bounding box center [332, 37] width 22 height 9
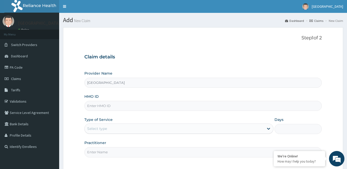
click at [97, 107] on input "HMO ID" at bounding box center [203, 106] width 238 height 10
paste input "TEC/10025/A"
click at [96, 106] on input "TEC/10025/A" at bounding box center [203, 106] width 238 height 10
type input "TEC/10025/A"
click at [126, 129] on div "Select type" at bounding box center [175, 129] width 180 height 8
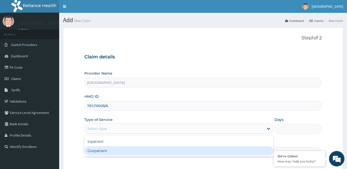
drag, startPoint x: 110, startPoint y: 146, endPoint x: 111, endPoint y: 152, distance: 5.8
click at [111, 152] on div "Inpatient Outpatient" at bounding box center [178, 146] width 189 height 21
click at [111, 152] on div "Outpatient" at bounding box center [178, 150] width 189 height 9
type input "1"
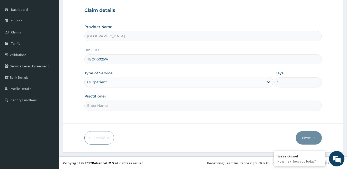
scroll to position [47, 0]
click at [128, 102] on input "Practitioner" at bounding box center [203, 105] width 238 height 10
type input "[PERSON_NAME]"
click at [314, 137] on icon "button" at bounding box center [314, 138] width 4 height 4
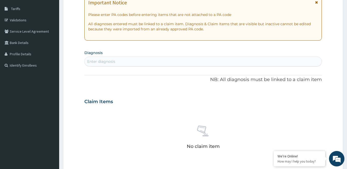
scroll to position [73, 0]
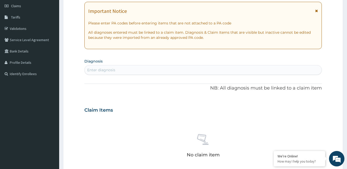
click at [131, 72] on div "Enter diagnosis" at bounding box center [203, 70] width 237 height 8
type input "malari"
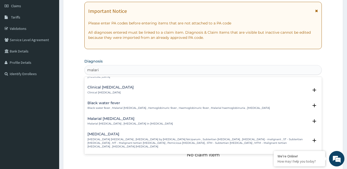
scroll to position [180, 0]
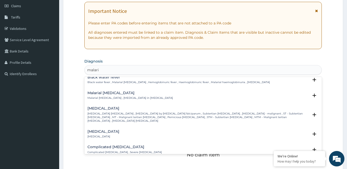
click at [129, 112] on p "[MEDICAL_DATA] [MEDICAL_DATA] , [MEDICAL_DATA] by [MEDICAL_DATA] falciparum , S…" at bounding box center [197, 117] width 221 height 11
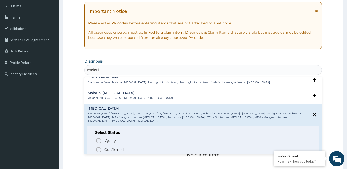
click at [102, 147] on span "Confirmed" at bounding box center [204, 150] width 216 height 6
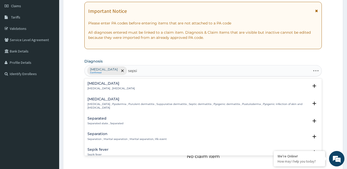
type input "[MEDICAL_DATA]"
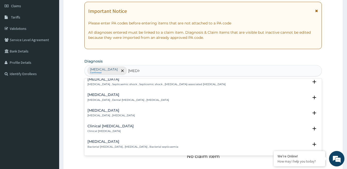
scroll to position [26, 0]
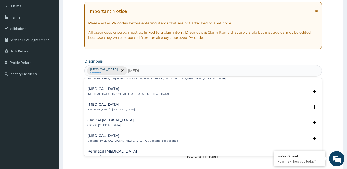
click at [123, 137] on h4 "[MEDICAL_DATA]" at bounding box center [132, 136] width 91 height 4
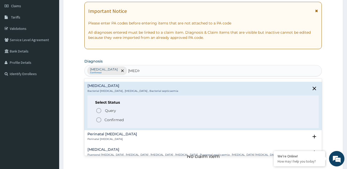
scroll to position [77, 0]
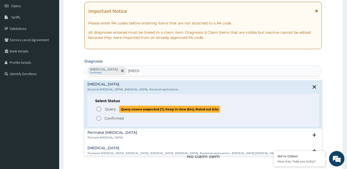
click at [110, 109] on span "Query" at bounding box center [110, 108] width 11 height 5
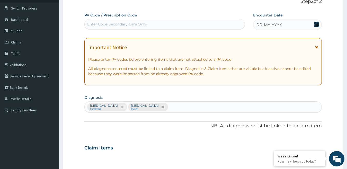
scroll to position [0, 0]
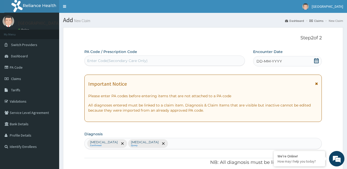
click at [318, 60] on icon at bounding box center [316, 60] width 5 height 5
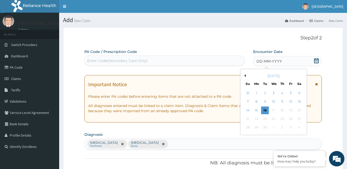
click at [245, 75] on button "Previous Month" at bounding box center [244, 75] width 3 height 3
click at [248, 137] on div "31" at bounding box center [248, 136] width 8 height 8
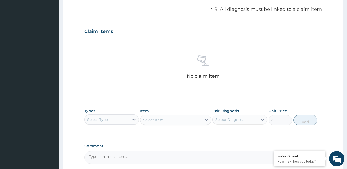
scroll to position [154, 0]
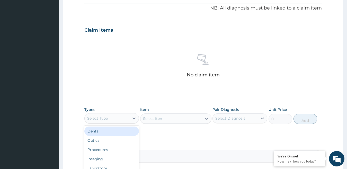
click at [127, 117] on div "Select Type" at bounding box center [107, 118] width 45 height 8
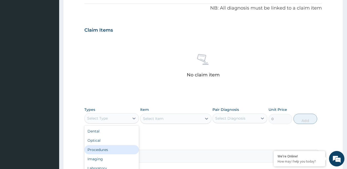
click at [113, 149] on div "Procedures" at bounding box center [111, 149] width 55 height 9
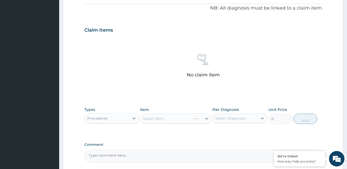
click at [198, 120] on div "Select Item" at bounding box center [175, 118] width 71 height 10
click at [205, 118] on div "Select Item" at bounding box center [175, 118] width 71 height 10
click at [208, 117] on icon at bounding box center [206, 118] width 5 height 5
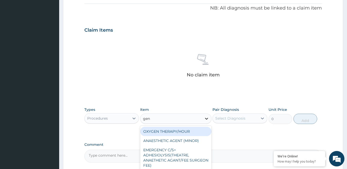
type input "gene"
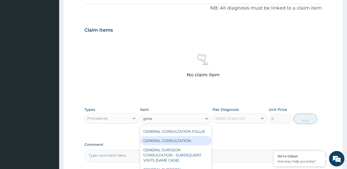
click at [186, 139] on div "GENERAL CONSULTATION" at bounding box center [175, 140] width 71 height 9
type input "3000"
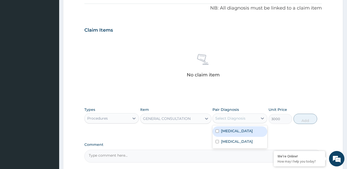
click at [237, 122] on div "Select Diagnosis" at bounding box center [239, 118] width 55 height 10
click at [238, 132] on label "Falciparum malaria" at bounding box center [237, 130] width 32 height 5
checkbox input "true"
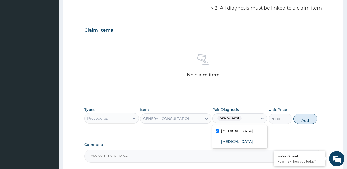
click at [304, 120] on button "Add" at bounding box center [306, 119] width 24 height 10
type input "0"
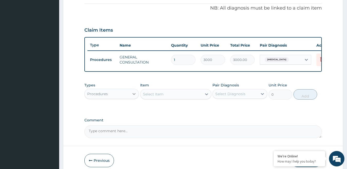
click at [132, 96] on icon at bounding box center [133, 93] width 5 height 5
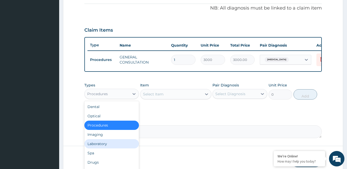
click at [105, 147] on div "Laboratory" at bounding box center [111, 143] width 55 height 9
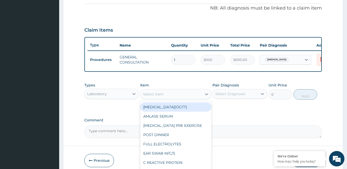
click at [209, 97] on icon at bounding box center [206, 94] width 5 height 5
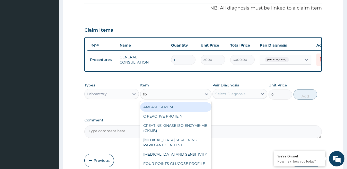
type input "fbc"
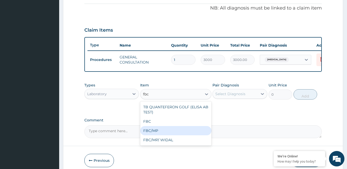
click at [185, 130] on div "FBC/MP" at bounding box center [175, 130] width 71 height 9
type input "5500"
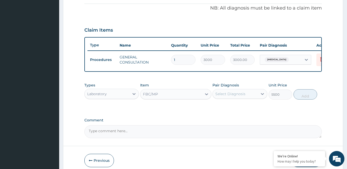
click at [246, 98] on div "Select Diagnosis" at bounding box center [235, 94] width 45 height 8
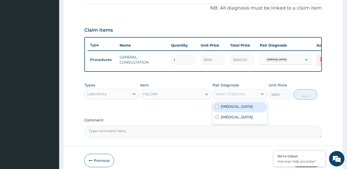
click at [244, 109] on label "Falciparum malaria" at bounding box center [237, 106] width 32 height 5
checkbox input "true"
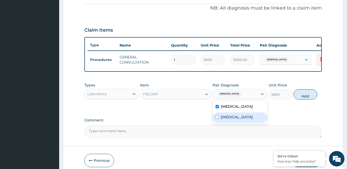
click at [242, 120] on label "Bacterial sepsis" at bounding box center [237, 116] width 32 height 5
checkbox input "true"
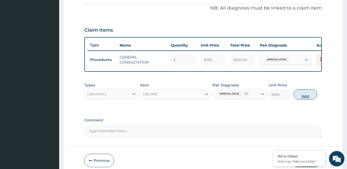
click at [302, 100] on button "Add" at bounding box center [306, 94] width 24 height 10
type input "0"
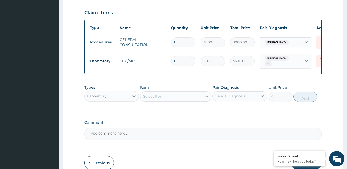
scroll to position [202, 0]
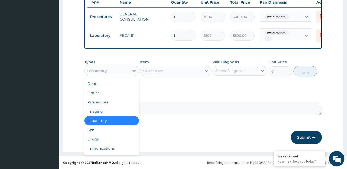
click at [134, 69] on icon at bounding box center [133, 70] width 5 height 5
click at [114, 139] on div "Drugs" at bounding box center [111, 139] width 55 height 9
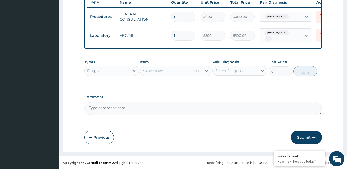
click at [203, 71] on div "Select Item" at bounding box center [175, 71] width 71 height 10
click at [205, 71] on div "Select Item" at bounding box center [175, 71] width 71 height 10
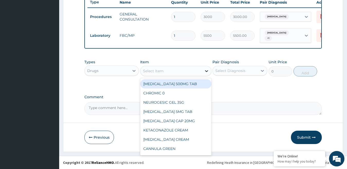
click at [205, 72] on icon at bounding box center [206, 70] width 5 height 5
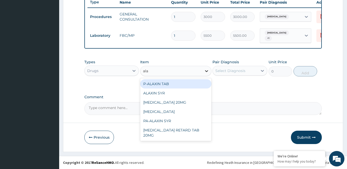
type input "alax"
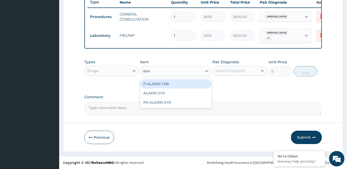
click at [195, 82] on div "P-ALAXIN TAB" at bounding box center [175, 83] width 71 height 9
type input "2100"
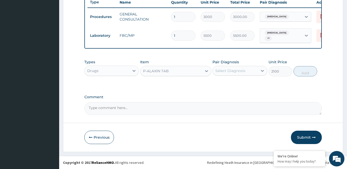
click at [254, 74] on div "Select Diagnosis" at bounding box center [235, 71] width 45 height 8
click at [253, 84] on label "Falciparum malaria" at bounding box center [237, 83] width 32 height 5
checkbox input "true"
click at [301, 75] on button "Add" at bounding box center [306, 71] width 24 height 10
type input "0"
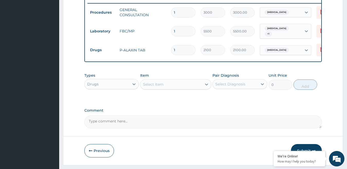
click at [177, 88] on div "Select Item" at bounding box center [170, 84] width 61 height 8
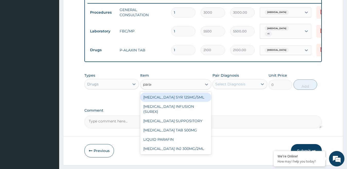
type input "parace"
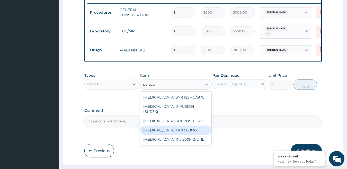
click at [181, 130] on div "PARACETAMOL TAB 500MG" at bounding box center [175, 130] width 71 height 9
type input "40"
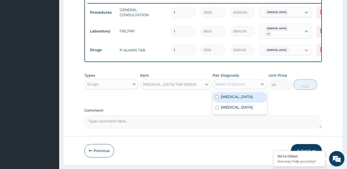
click at [253, 88] on div "Select Diagnosis" at bounding box center [235, 84] width 45 height 8
click at [248, 99] on label "Falciparum malaria" at bounding box center [237, 96] width 32 height 5
checkbox input "true"
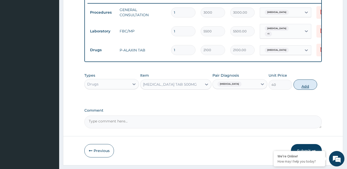
click at [306, 90] on button "Add" at bounding box center [306, 84] width 24 height 10
type input "0"
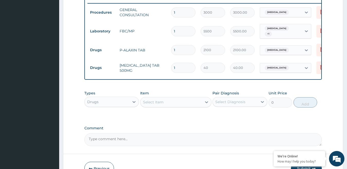
type input "18"
type input "720.00"
type input "19"
type input "760.00"
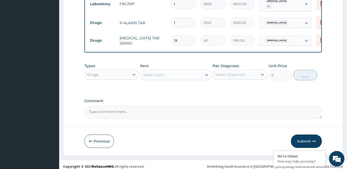
scroll to position [237, 0]
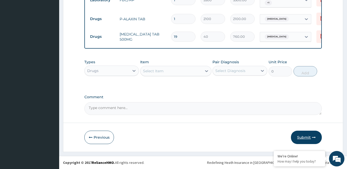
type input "19"
click at [305, 138] on button "Submit" at bounding box center [306, 137] width 31 height 13
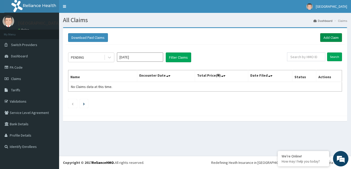
click at [332, 35] on link "Add Claim" at bounding box center [332, 37] width 22 height 9
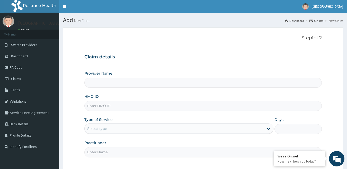
type input "[GEOGRAPHIC_DATA]"
click at [88, 107] on input "HMO ID" at bounding box center [203, 106] width 238 height 10
paste input "WAN/10085/A"
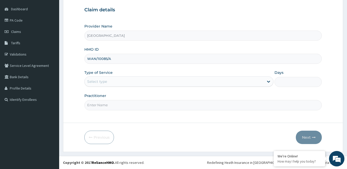
type input "WAN/10085/A"
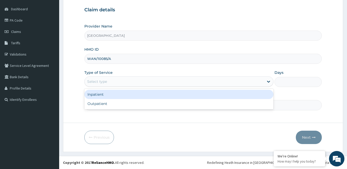
click at [108, 79] on div "Select type" at bounding box center [175, 81] width 180 height 8
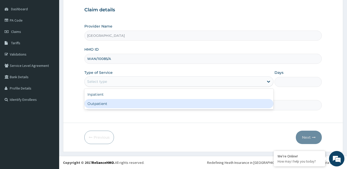
click at [107, 101] on div "Outpatient" at bounding box center [178, 103] width 189 height 9
type input "1"
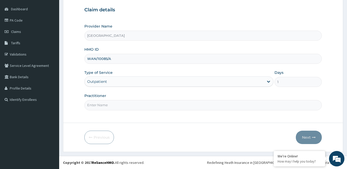
drag, startPoint x: 126, startPoint y: 100, endPoint x: 126, endPoint y: 103, distance: 2.6
click at [126, 101] on input "Practitioner" at bounding box center [203, 105] width 238 height 10
type input "dr ali"
click at [317, 139] on button "Next" at bounding box center [309, 137] width 26 height 13
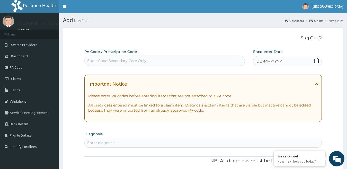
click at [317, 59] on icon at bounding box center [316, 60] width 5 height 5
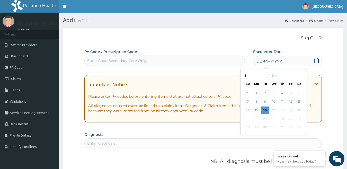
click at [245, 74] on div "September 2025" at bounding box center [274, 75] width 62 height 5
click at [244, 75] on button "Previous Month" at bounding box center [244, 75] width 3 height 3
click at [248, 134] on div "31" at bounding box center [248, 136] width 8 height 8
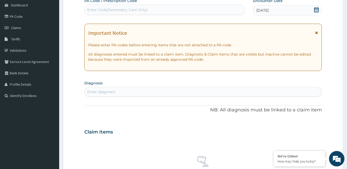
scroll to position [51, 0]
click at [186, 93] on div "Enter diagnosis" at bounding box center [203, 91] width 237 height 8
type input "malaria"
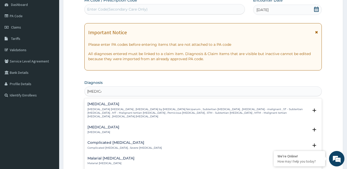
scroll to position [180, 0]
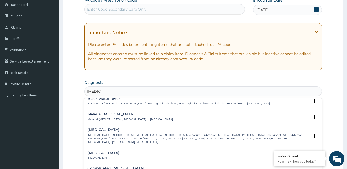
click at [147, 135] on p "Falciparum malaria , Malignant tertian malaria , Malaria by Plasmodium falcipar…" at bounding box center [197, 138] width 221 height 11
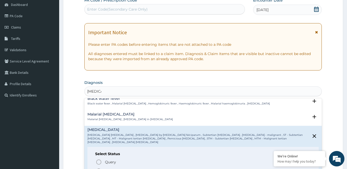
click at [119, 168] on p "Confirmed" at bounding box center [113, 170] width 19 height 5
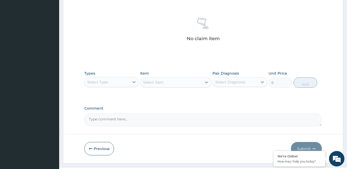
scroll to position [202, 0]
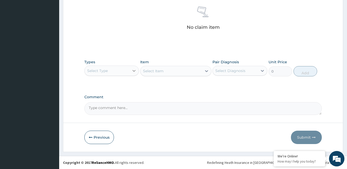
click at [132, 72] on icon at bounding box center [133, 70] width 5 height 5
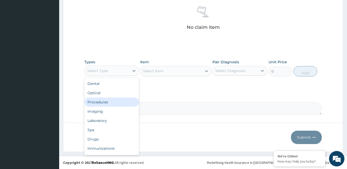
click at [118, 106] on div "Procedures" at bounding box center [111, 101] width 55 height 9
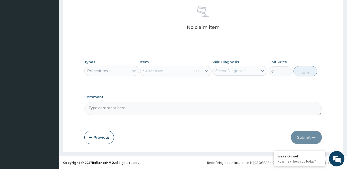
click at [187, 71] on div "Select Item" at bounding box center [175, 71] width 71 height 10
click at [208, 71] on div "Select Item" at bounding box center [175, 71] width 71 height 10
click at [203, 69] on div "Select Item" at bounding box center [175, 71] width 71 height 10
click at [203, 70] on div "Select Item" at bounding box center [175, 71] width 71 height 10
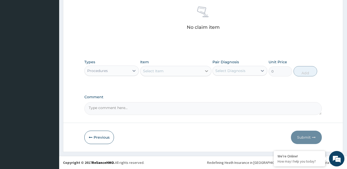
click at [206, 71] on icon at bounding box center [206, 70] width 5 height 5
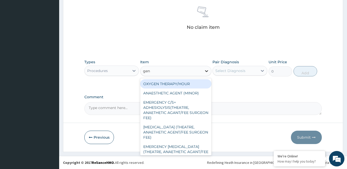
type input "gene"
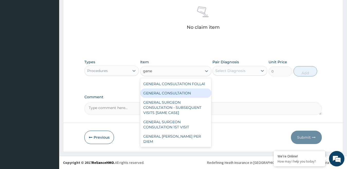
drag, startPoint x: 192, startPoint y: 91, endPoint x: 228, endPoint y: 89, distance: 36.8
click at [192, 91] on div "GENERAL CONSULTATION" at bounding box center [175, 92] width 71 height 9
type input "3000"
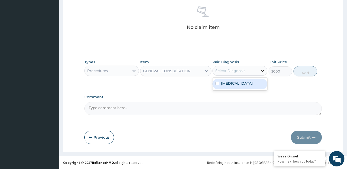
click at [261, 74] on div at bounding box center [262, 70] width 9 height 9
click at [258, 83] on div "Falciparum malaria" at bounding box center [239, 84] width 55 height 11
checkbox input "true"
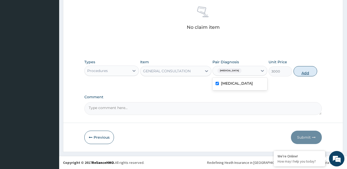
click at [306, 68] on button "Add" at bounding box center [306, 71] width 24 height 10
type input "0"
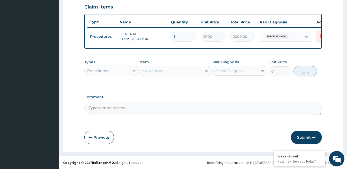
scroll to position [182, 0]
click at [135, 73] on icon at bounding box center [133, 70] width 5 height 5
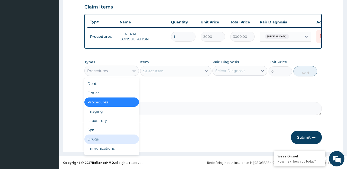
click at [109, 140] on div "Drugs" at bounding box center [111, 139] width 55 height 9
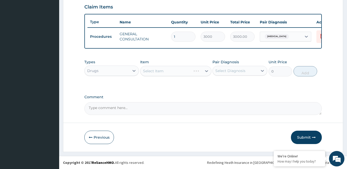
click at [200, 74] on div "Select Item" at bounding box center [175, 71] width 71 height 10
click at [206, 70] on div "Select Item" at bounding box center [175, 71] width 71 height 10
click at [206, 70] on icon at bounding box center [206, 70] width 5 height 5
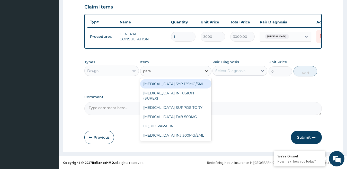
type input "parace"
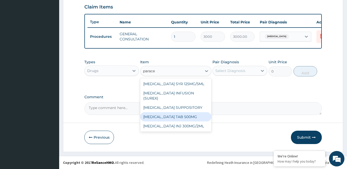
click at [180, 112] on div "PARACETAMOL TAB 500MG" at bounding box center [175, 116] width 71 height 9
type input "40"
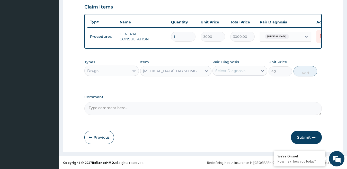
click at [252, 69] on div "Select Diagnosis" at bounding box center [235, 71] width 45 height 8
click at [248, 84] on label "Falciparum malaria" at bounding box center [237, 83] width 32 height 5
checkbox input "true"
click at [303, 71] on button "Add" at bounding box center [306, 71] width 24 height 10
type input "0"
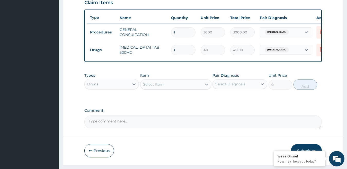
type input "18"
type input "720.00"
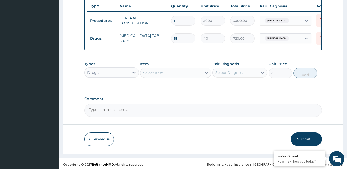
scroll to position [200, 0]
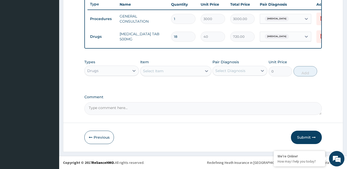
type input "18"
click at [159, 72] on div "Select Item" at bounding box center [153, 70] width 21 height 5
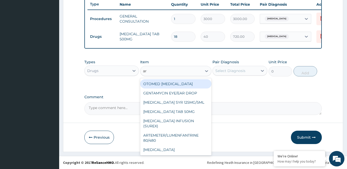
type input "art"
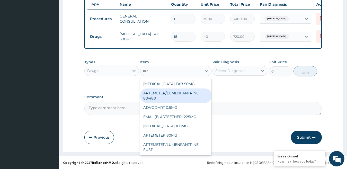
click at [158, 94] on div "ARTEMETER/LUMENFANTRINE 80/480" at bounding box center [175, 95] width 71 height 14
type input "2100"
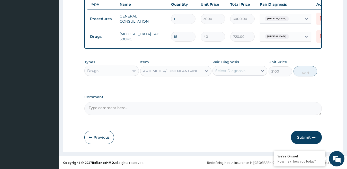
click at [255, 69] on div "Select Diagnosis" at bounding box center [235, 71] width 45 height 8
click at [253, 82] on label "Falciparum malaria" at bounding box center [237, 83] width 32 height 5
checkbox input "true"
click at [303, 70] on button "Add" at bounding box center [306, 71] width 24 height 10
type input "0"
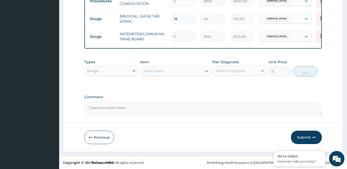
scroll to position [217, 0]
click at [308, 137] on button "Submit" at bounding box center [306, 137] width 31 height 13
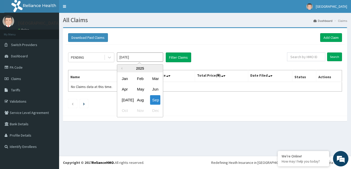
click at [157, 54] on input "[DATE]" at bounding box center [140, 56] width 46 height 9
click at [140, 99] on div "Aug" at bounding box center [140, 100] width 10 height 10
type input "[DATE]"
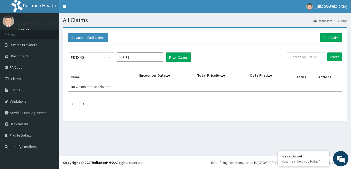
click at [194, 55] on div "PENDING [DATE] Filter Claims" at bounding box center [177, 57] width 219 height 10
click at [182, 58] on button "Filter Claims" at bounding box center [178, 57] width 25 height 10
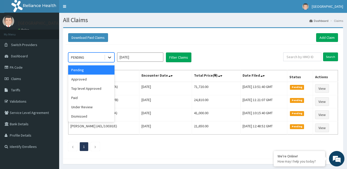
click at [111, 57] on icon at bounding box center [109, 57] width 5 height 5
click at [97, 76] on div "Approved" at bounding box center [91, 79] width 46 height 9
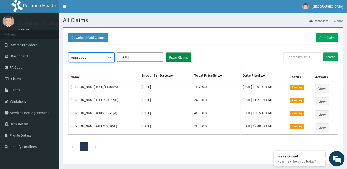
click at [176, 56] on button "Filter Claims" at bounding box center [178, 57] width 25 height 10
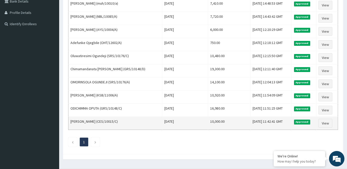
scroll to position [129, 0]
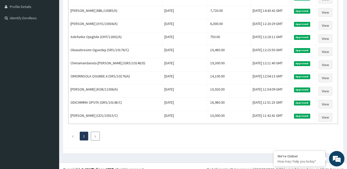
click at [95, 138] on link "Next page" at bounding box center [95, 136] width 2 height 5
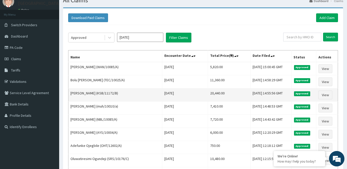
scroll to position [0, 0]
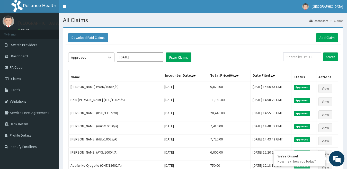
click at [107, 57] on div at bounding box center [109, 57] width 9 height 9
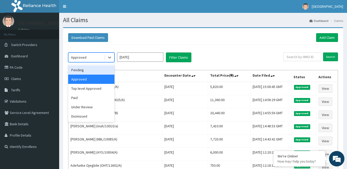
click at [101, 71] on div "Pending" at bounding box center [91, 69] width 46 height 9
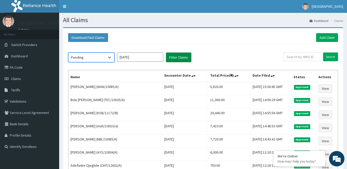
click at [176, 59] on button "Filter Claims" at bounding box center [178, 57] width 25 height 10
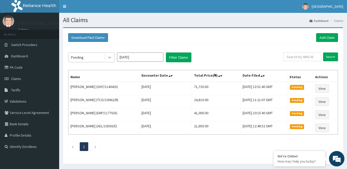
click at [108, 56] on icon at bounding box center [109, 57] width 5 height 5
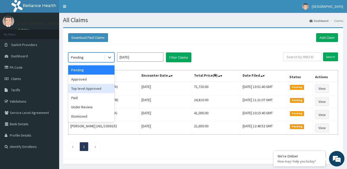
click at [100, 88] on div "Top level Approved" at bounding box center [91, 88] width 46 height 9
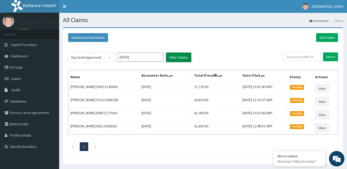
click at [179, 57] on button "Filter Claims" at bounding box center [178, 57] width 25 height 10
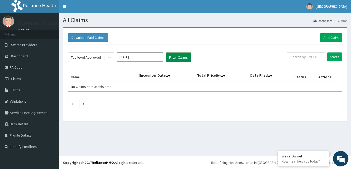
click at [177, 55] on button "Filter Claims" at bounding box center [178, 57] width 25 height 10
click at [108, 55] on icon at bounding box center [109, 57] width 5 height 5
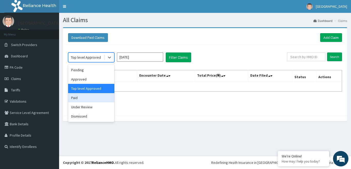
click at [88, 101] on div "Paid" at bounding box center [91, 97] width 46 height 9
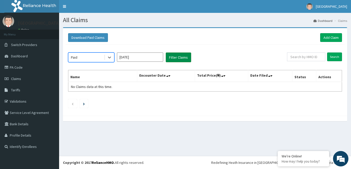
click at [182, 56] on button "Filter Claims" at bounding box center [178, 57] width 25 height 10
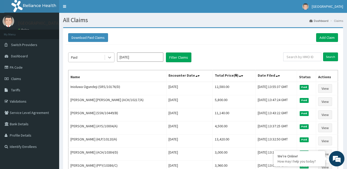
click at [110, 56] on icon at bounding box center [109, 57] width 5 height 5
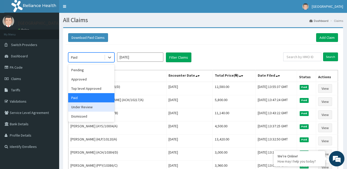
click at [88, 108] on div "Under Review" at bounding box center [91, 106] width 46 height 9
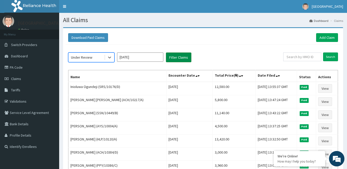
click at [177, 55] on button "Filter Claims" at bounding box center [178, 57] width 25 height 10
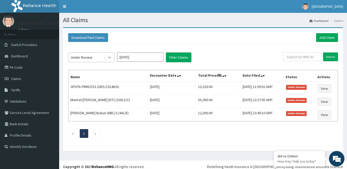
click at [111, 59] on icon at bounding box center [109, 57] width 5 height 5
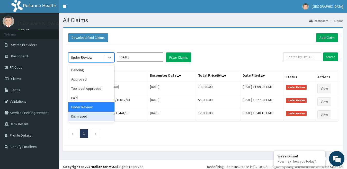
click at [97, 113] on div "Dismissed" at bounding box center [91, 116] width 46 height 9
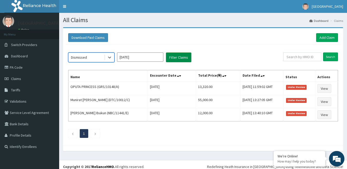
click at [173, 56] on button "Filter Claims" at bounding box center [178, 57] width 25 height 10
